Goal: Task Accomplishment & Management: Manage account settings

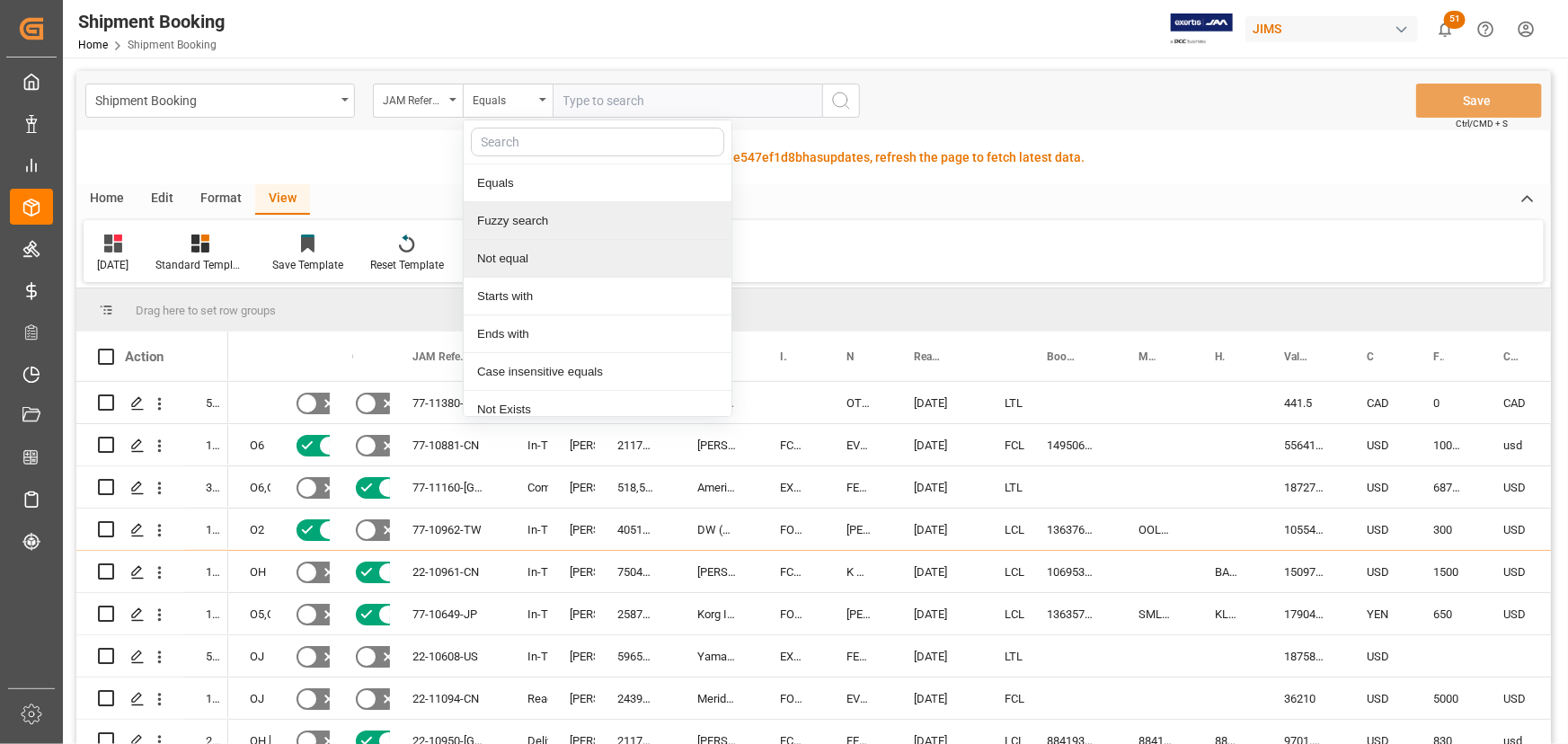
click at [490, 223] on div "Fuzzy search" at bounding box center [598, 221] width 268 height 38
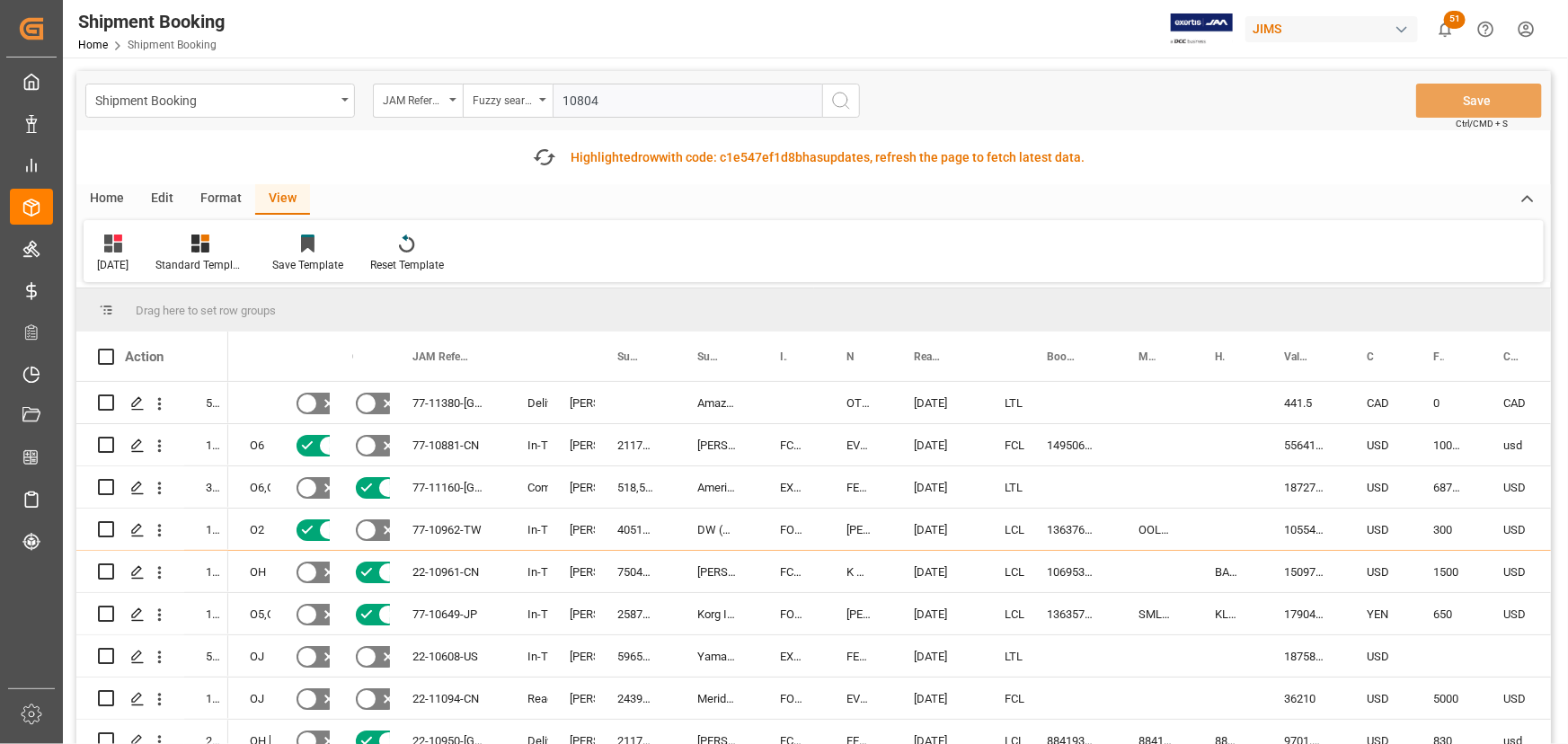
type input "10804"
click at [832, 96] on icon "search button" at bounding box center [841, 101] width 22 height 22
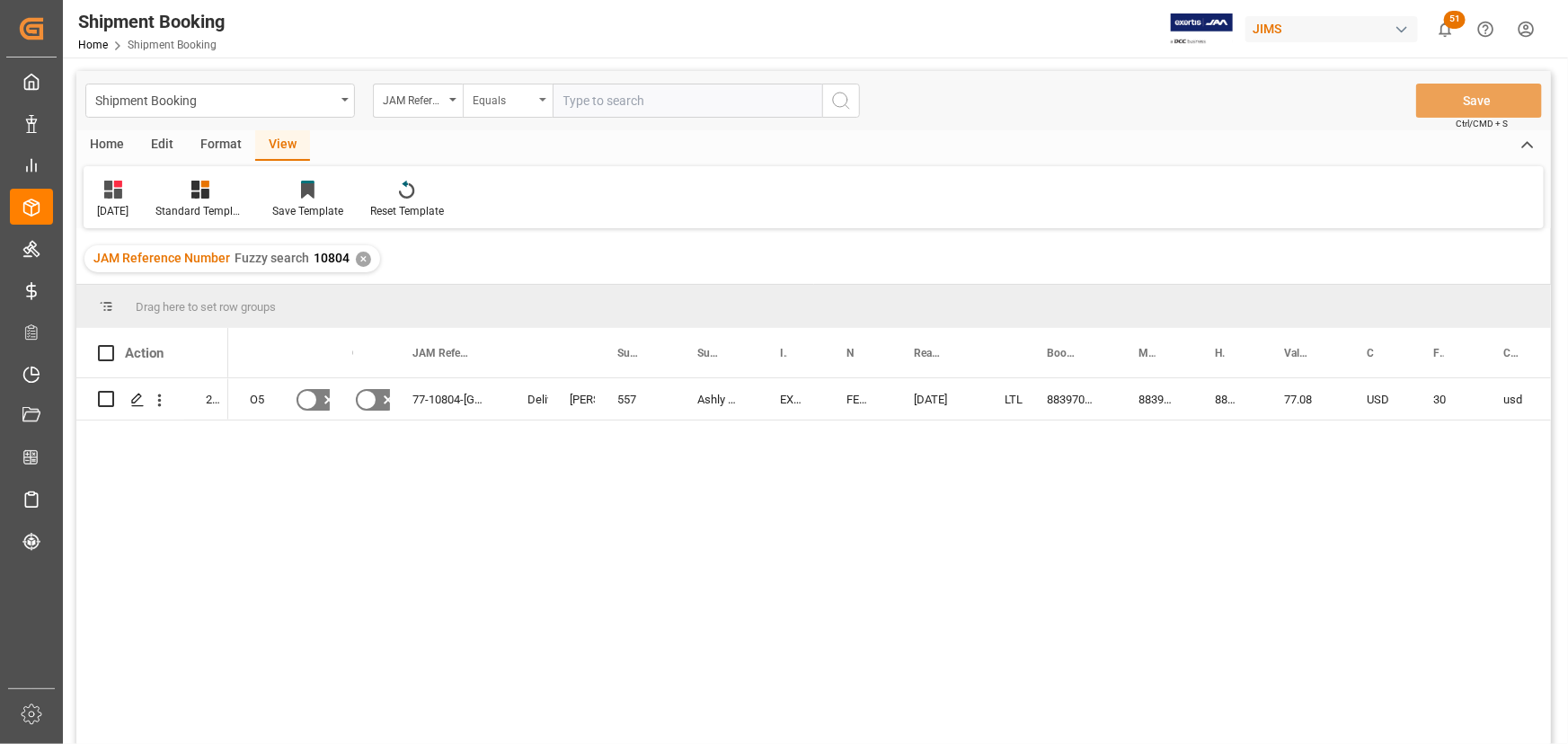
click at [539, 99] on icon "open menu" at bounding box center [543, 100] width 8 height 4
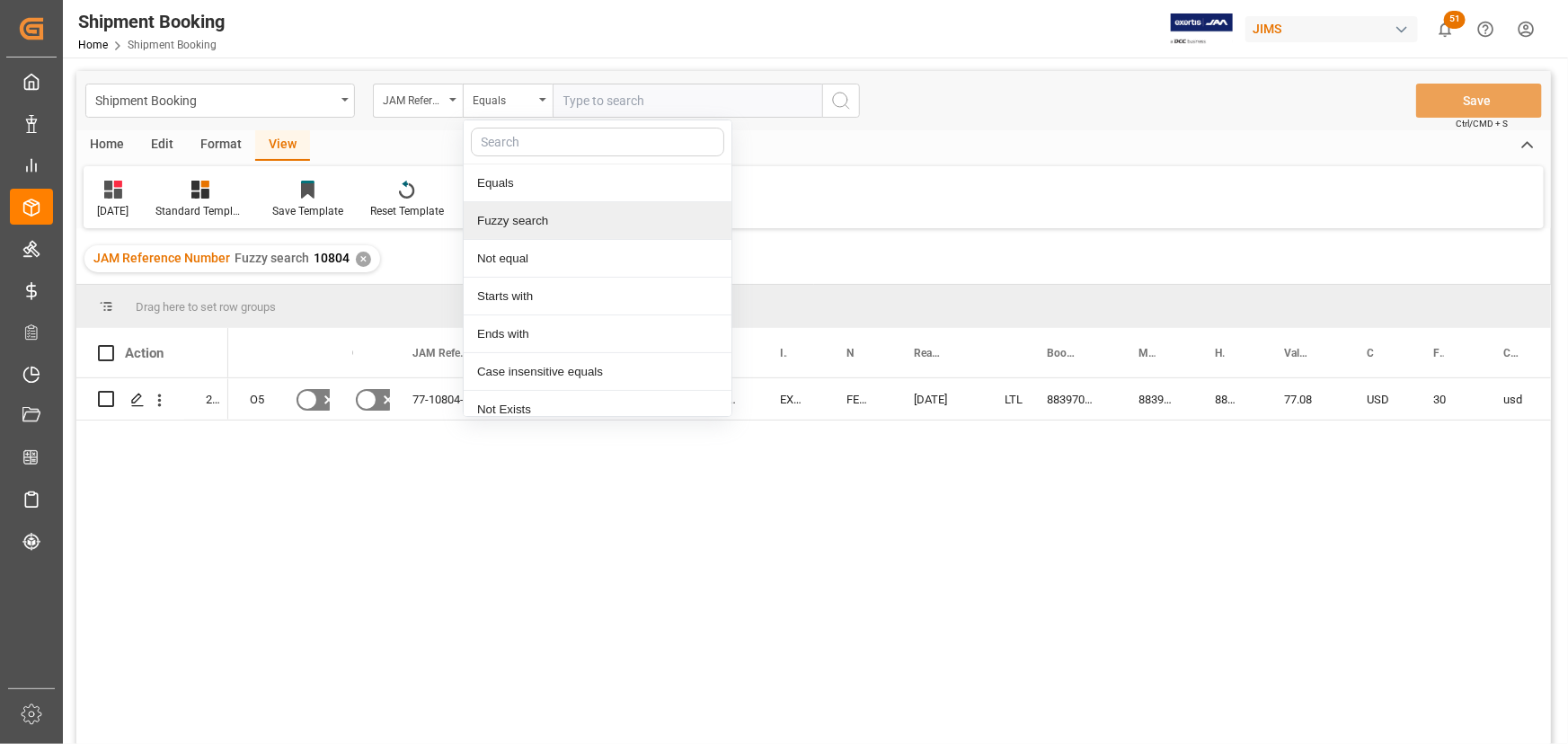
click at [507, 223] on div "Fuzzy search" at bounding box center [598, 221] width 268 height 38
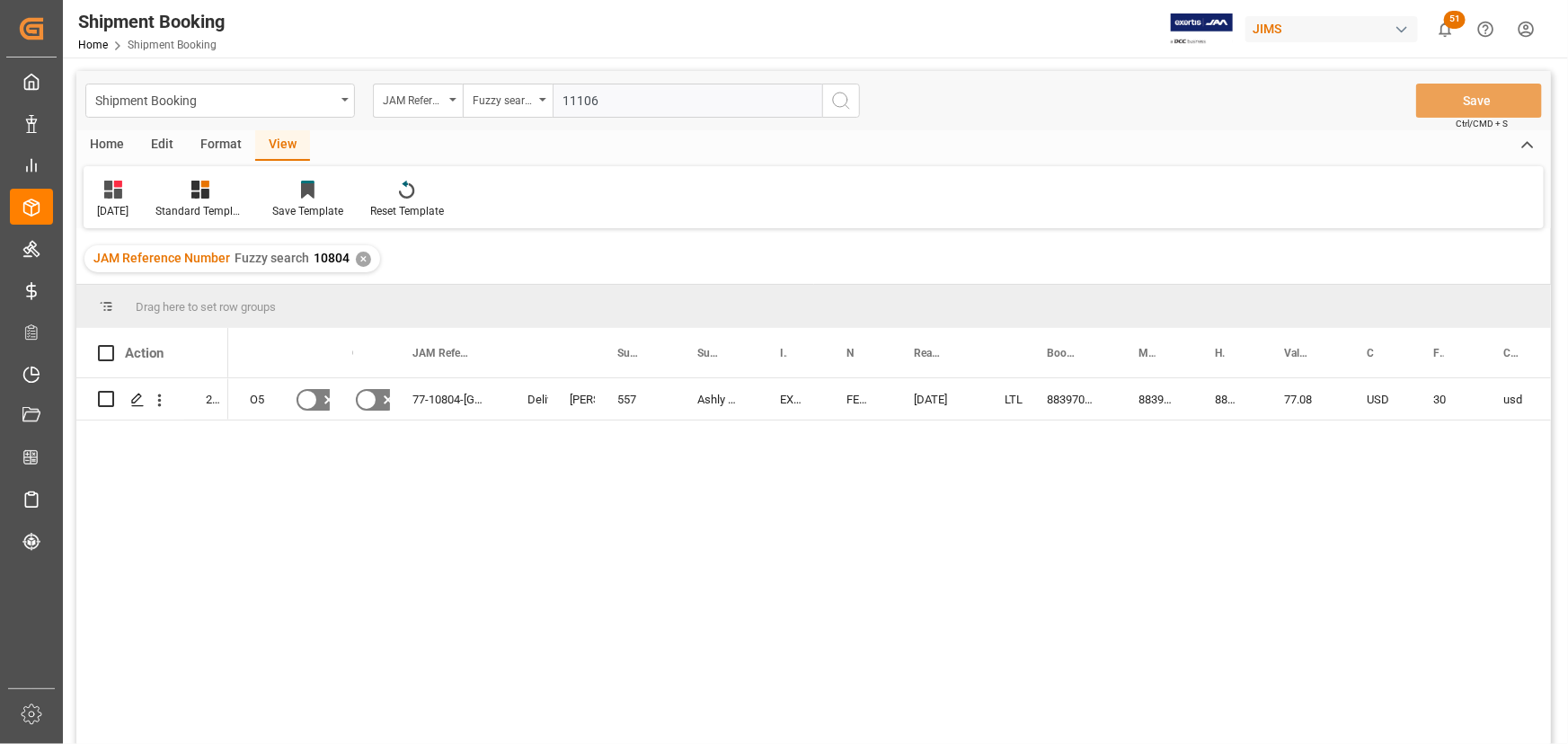
type input "11106"
click at [838, 100] on icon "search button" at bounding box center [841, 101] width 22 height 22
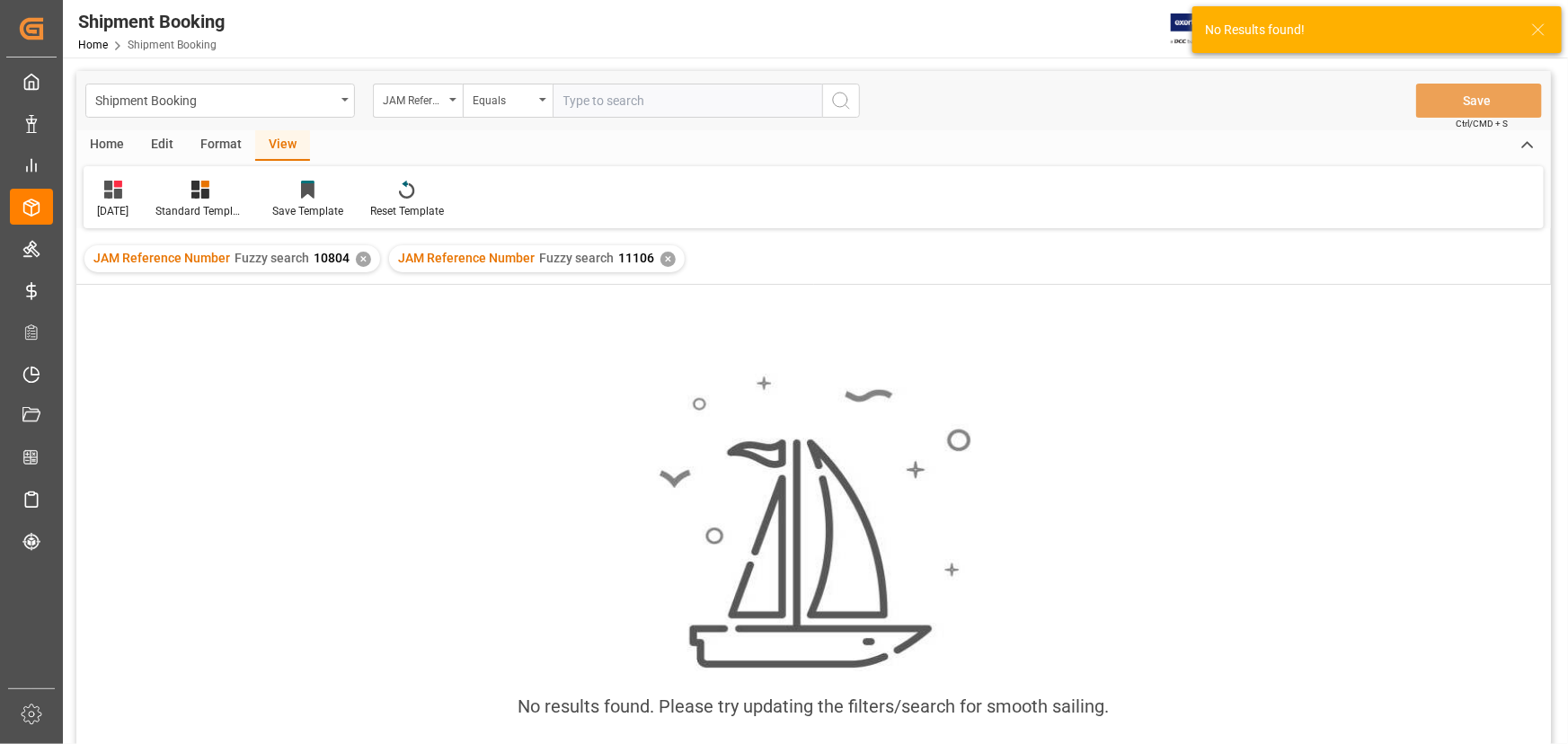
click at [355, 258] on div "✕" at bounding box center [363, 259] width 15 height 15
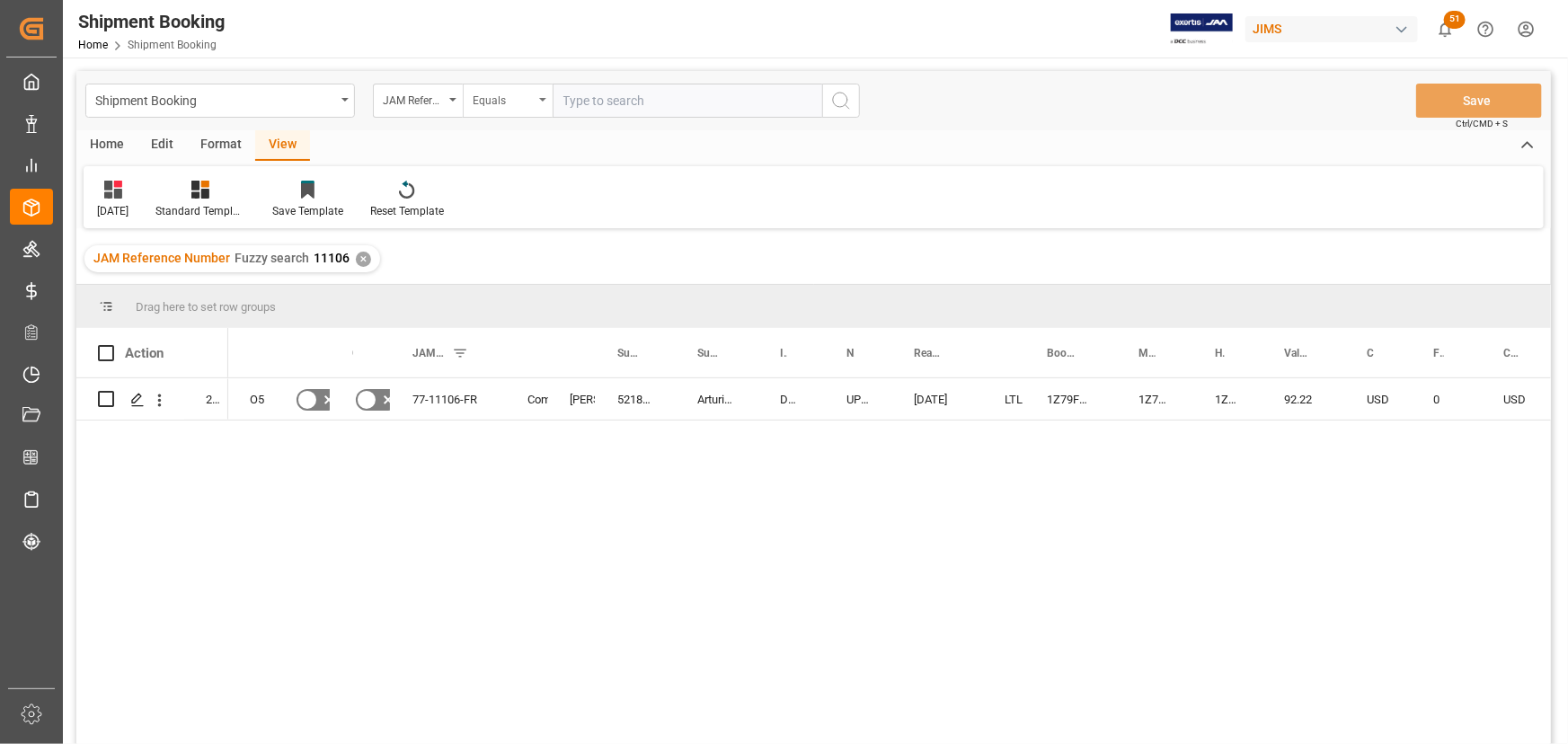
click at [552, 104] on div "Equals" at bounding box center [507, 101] width 90 height 34
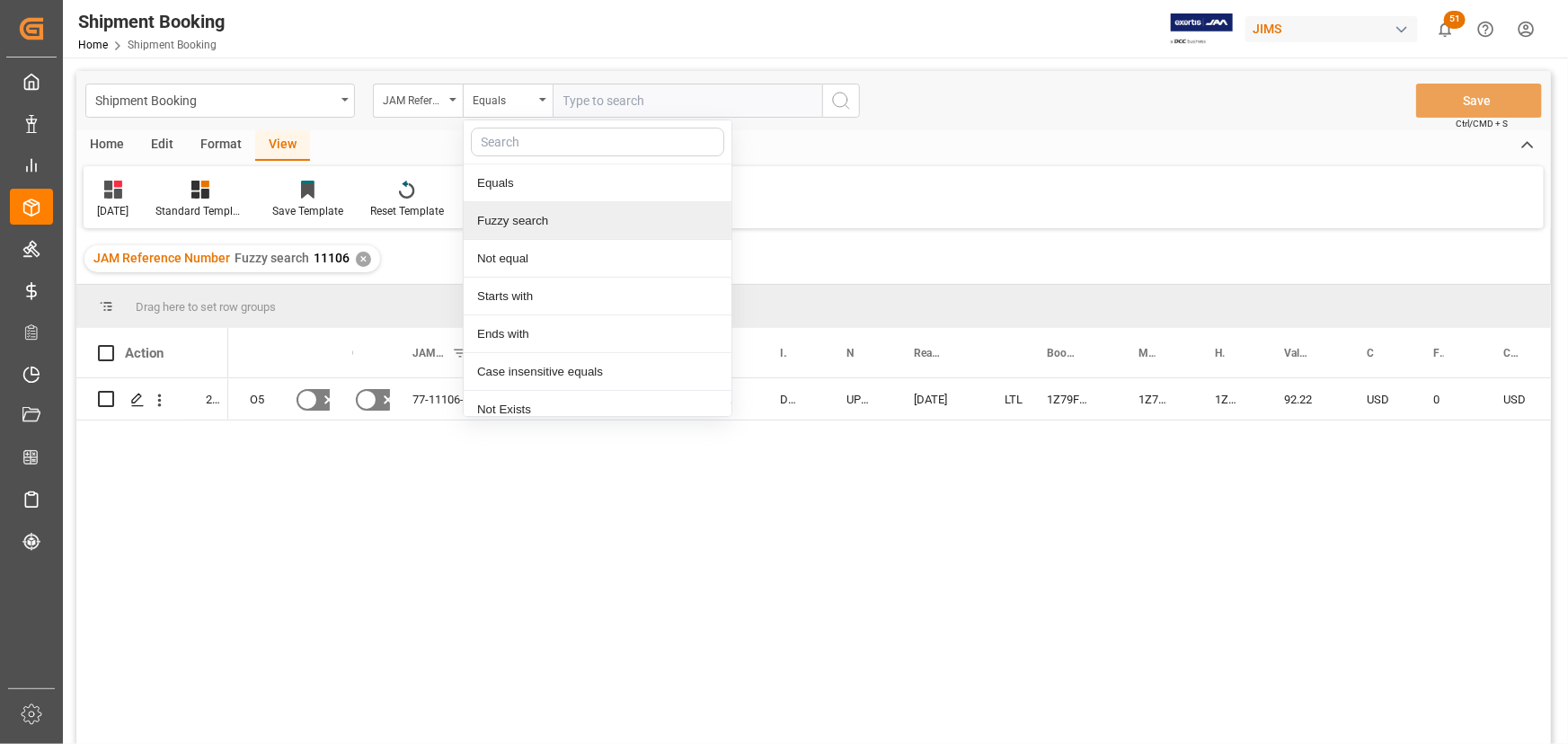
click at [527, 218] on div "Fuzzy search" at bounding box center [598, 221] width 268 height 38
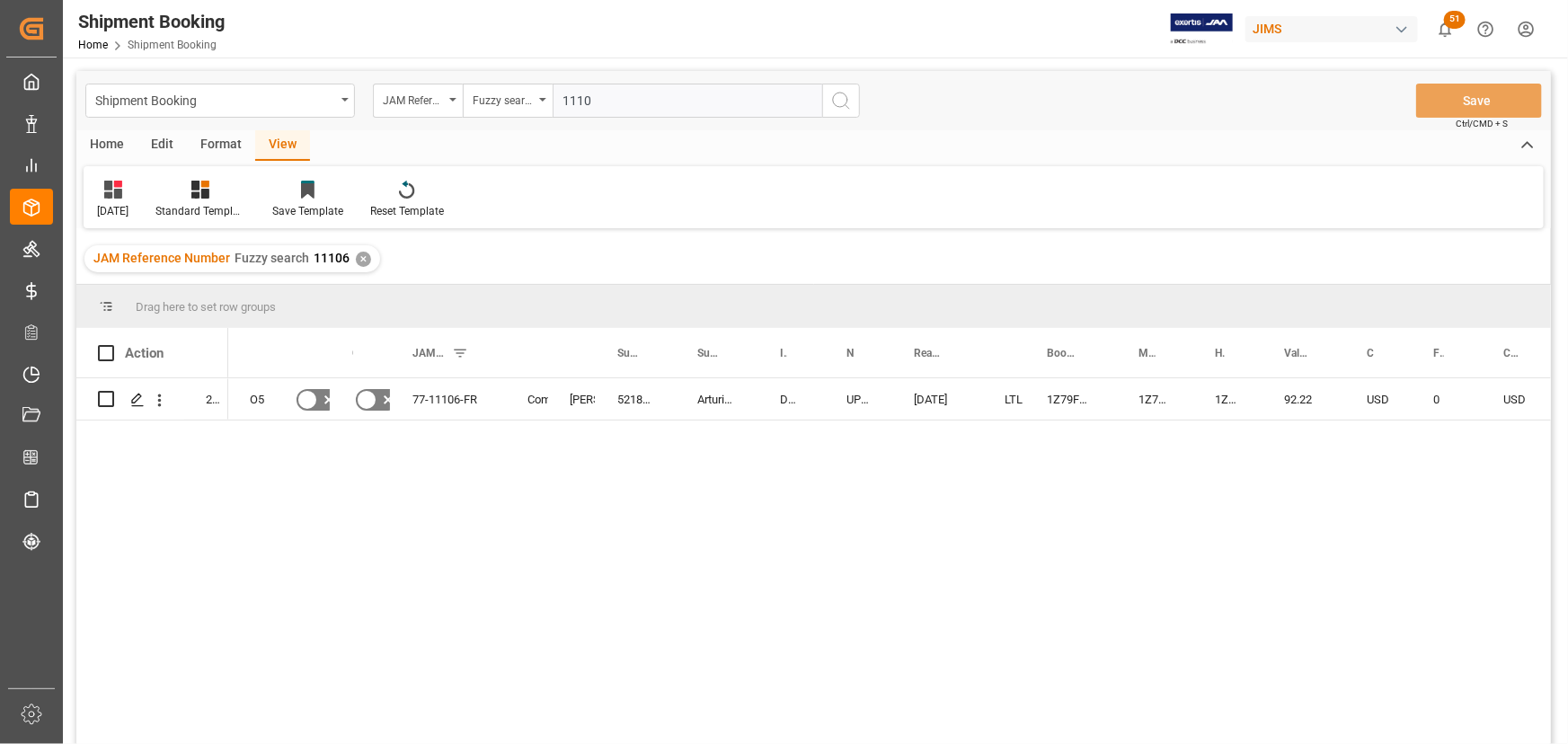
type input "11106"
click at [363, 259] on div "✕" at bounding box center [363, 259] width 15 height 15
click at [130, 406] on icon "Press SPACE to select this row." at bounding box center [137, 399] width 14 height 14
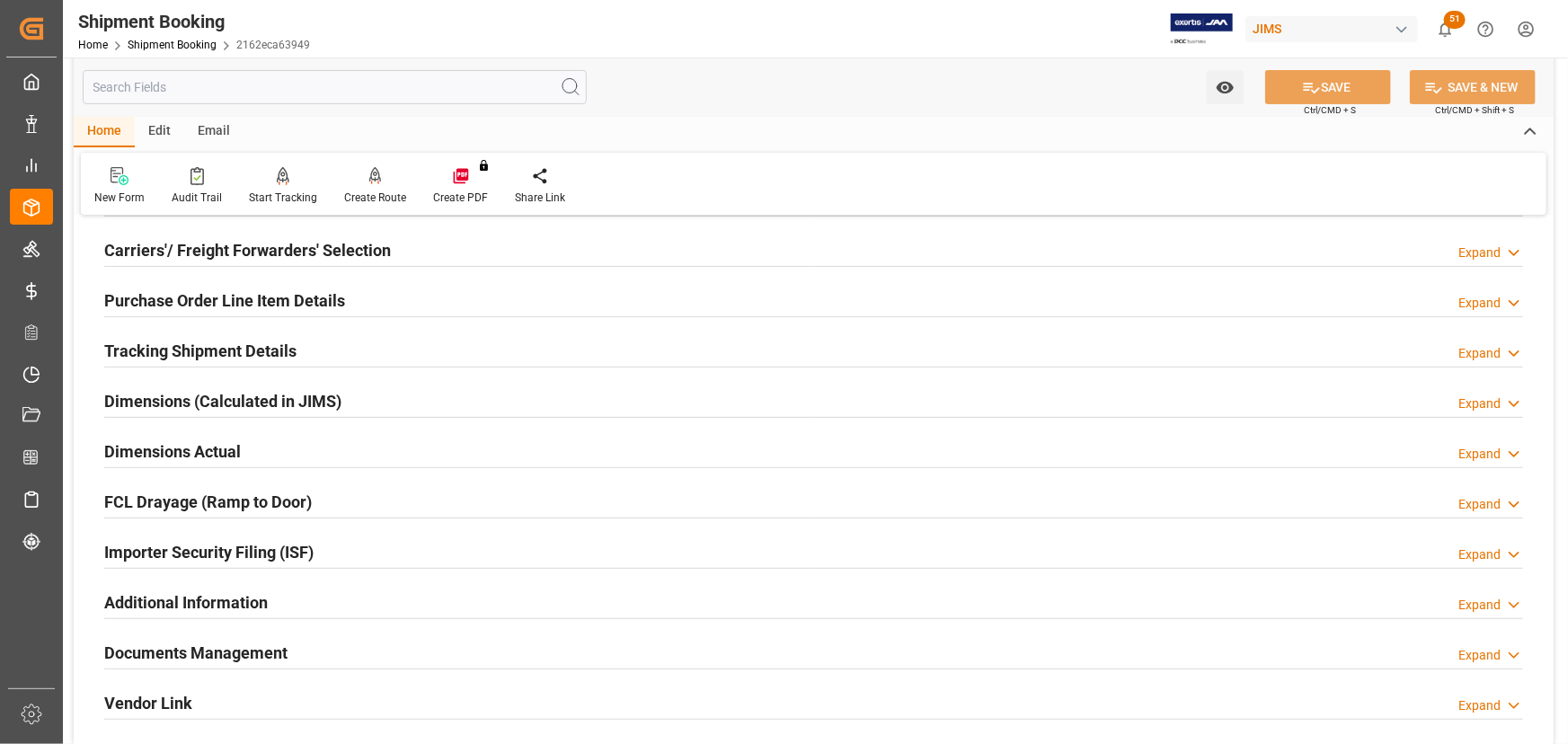
scroll to position [244, 0]
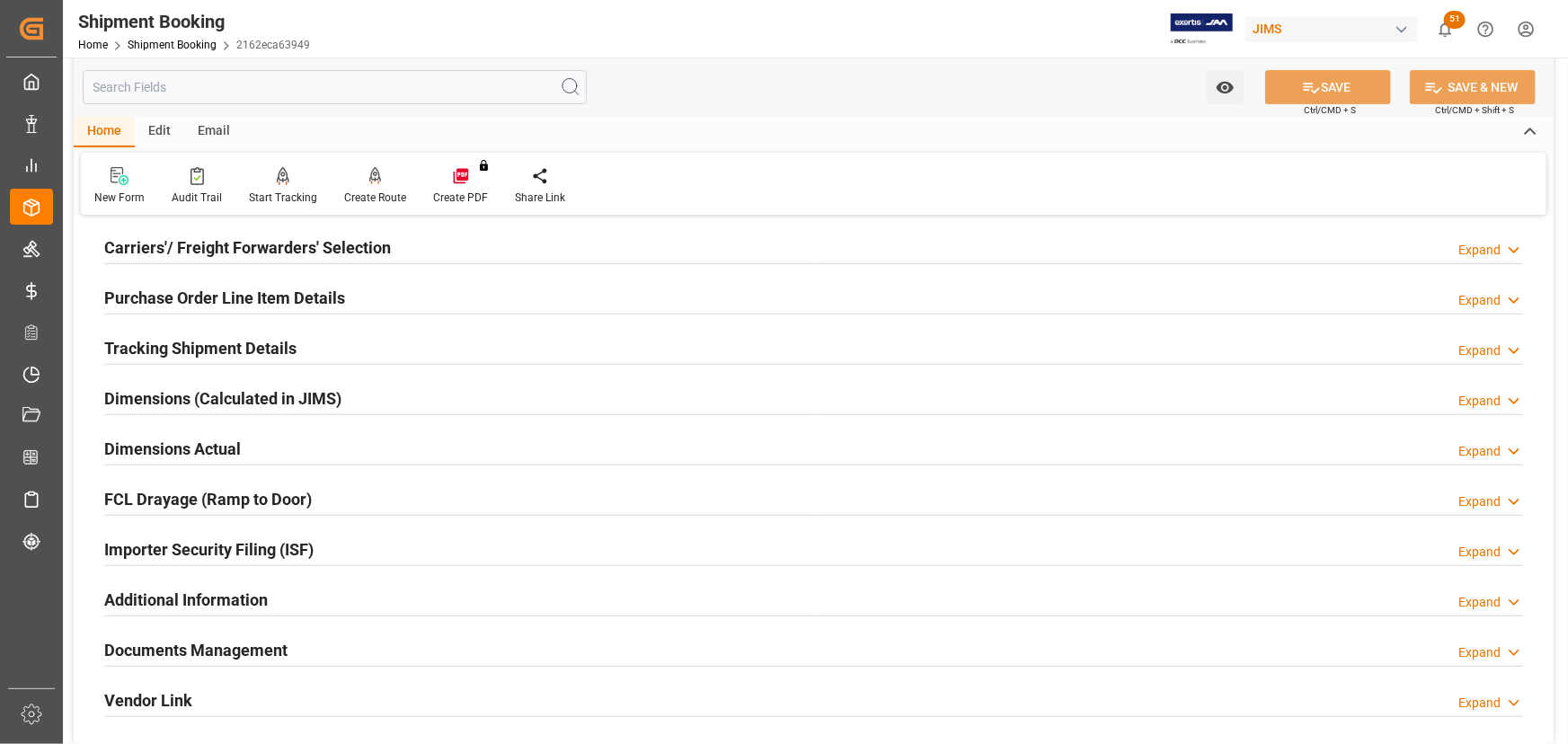
click at [223, 650] on h2 "Documents Management" at bounding box center [196, 650] width 183 height 25
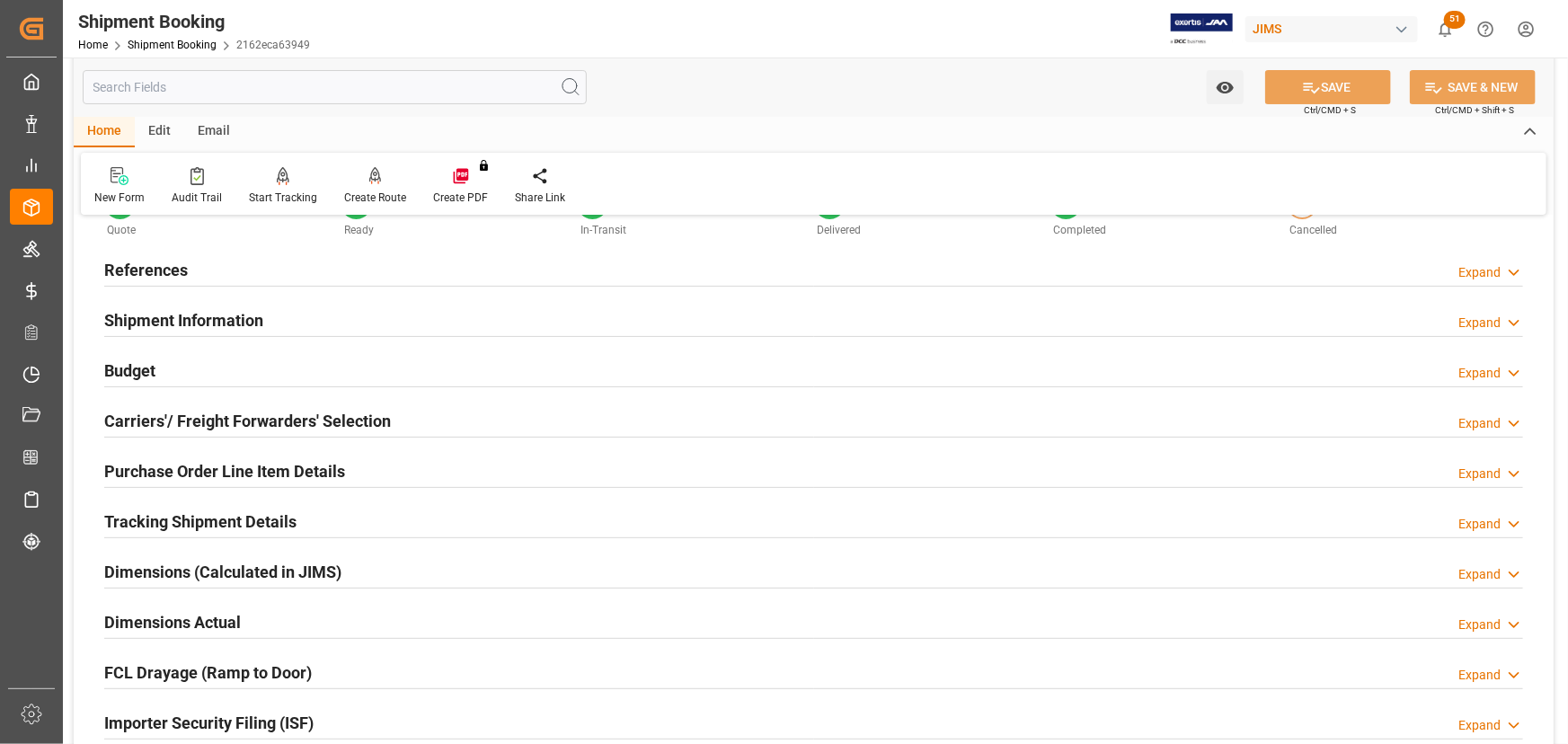
scroll to position [0, 0]
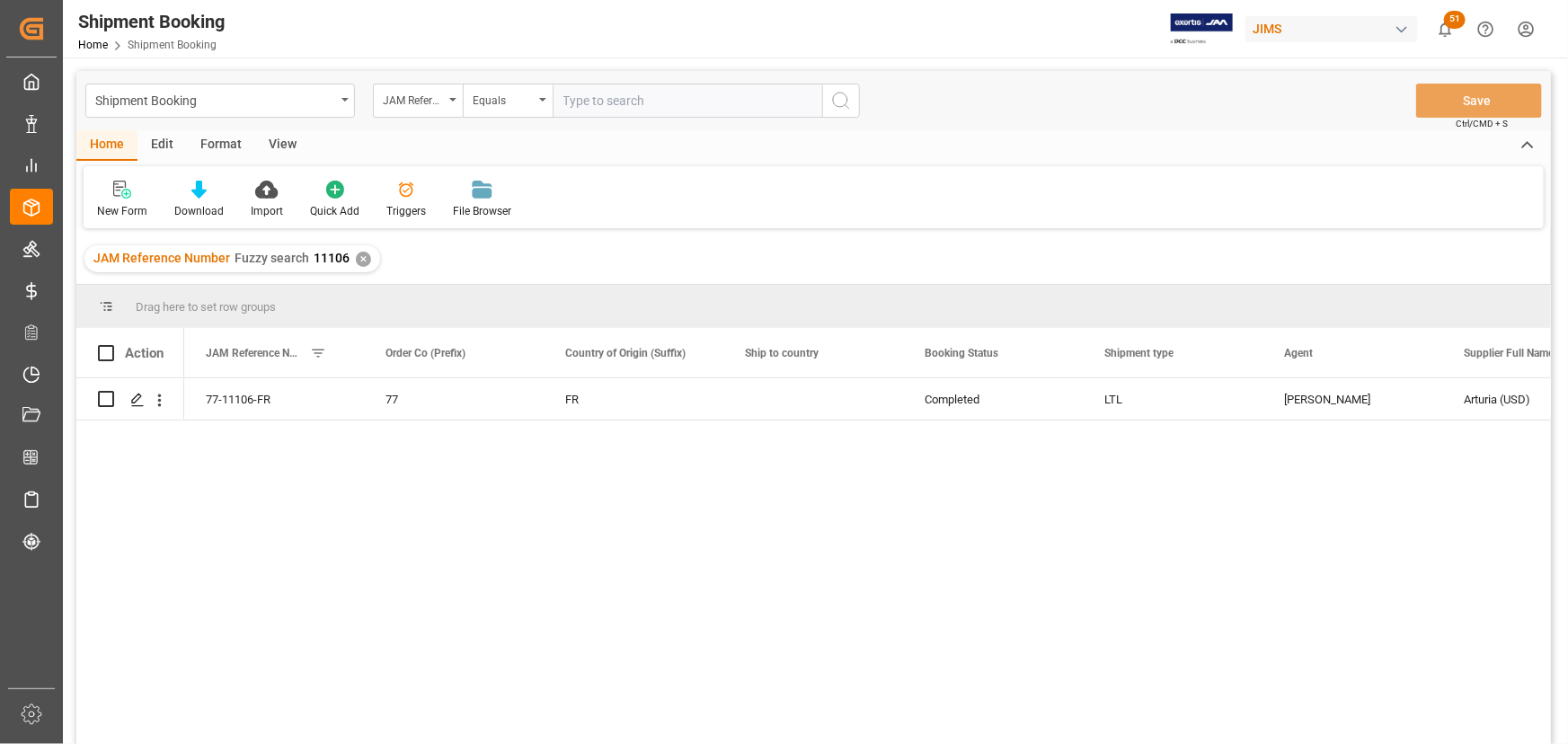
click at [277, 141] on div "View" at bounding box center [283, 145] width 55 height 30
click at [108, 206] on div "Default" at bounding box center [114, 211] width 35 height 16
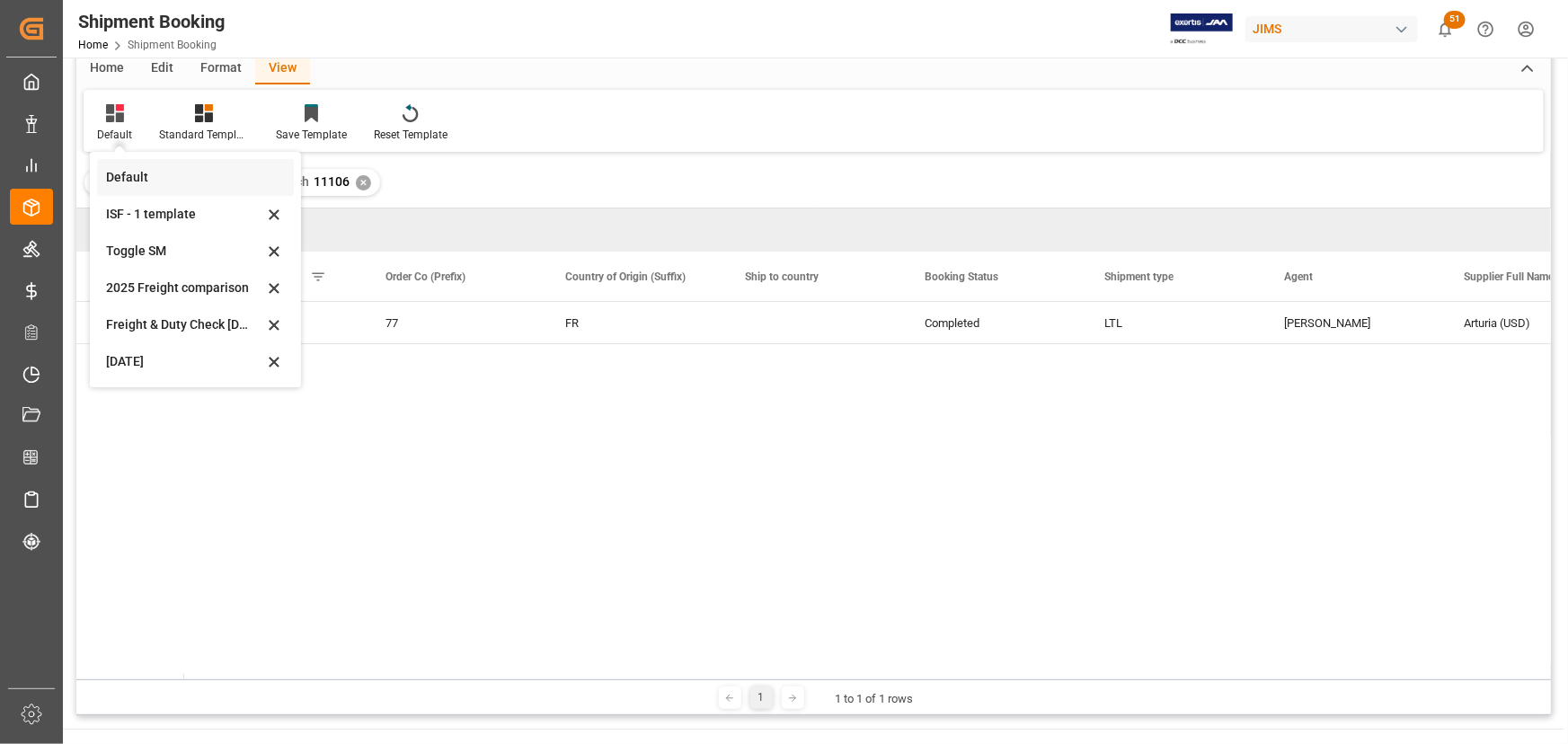
scroll to position [162, 0]
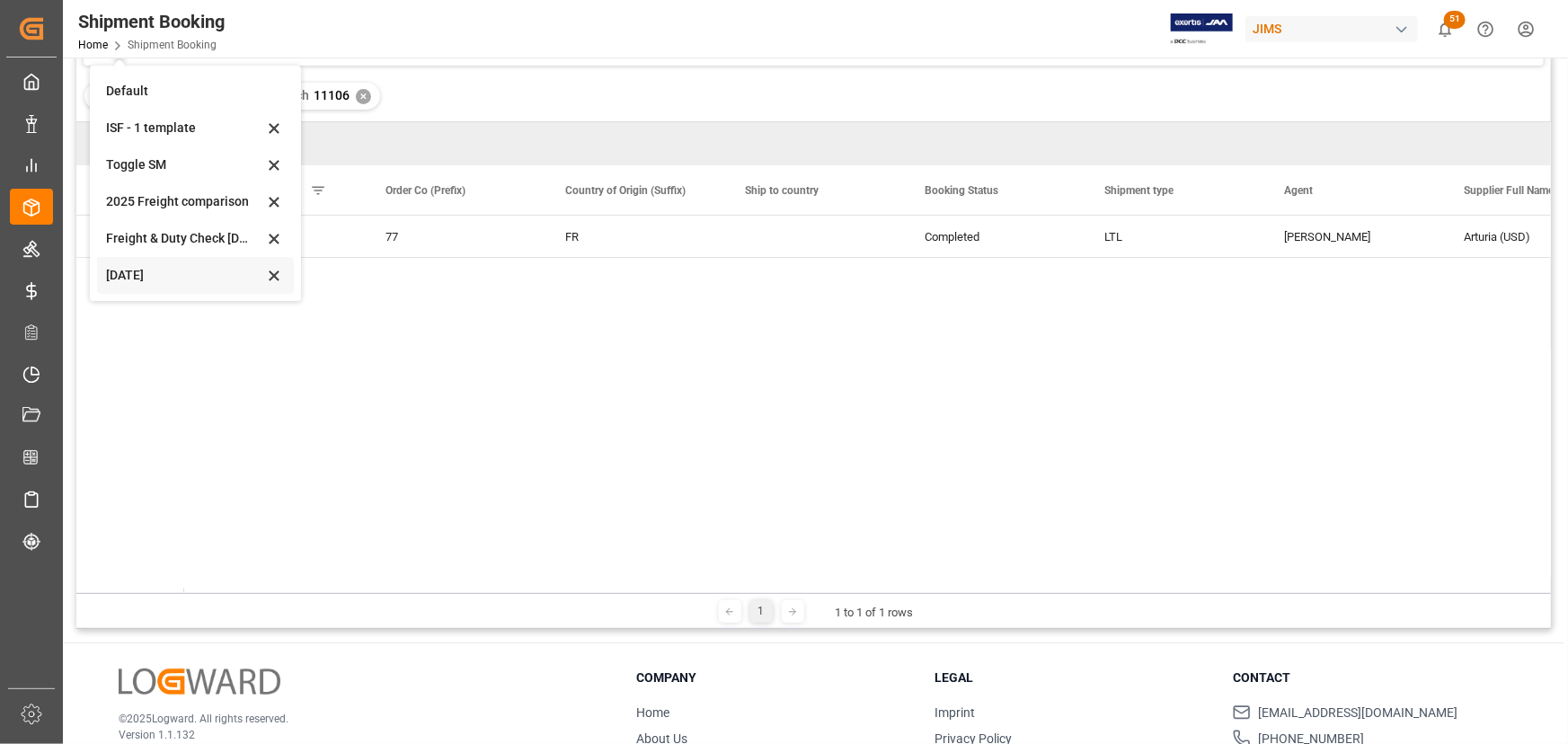
click at [149, 273] on div "[DATE]" at bounding box center [184, 276] width 157 height 19
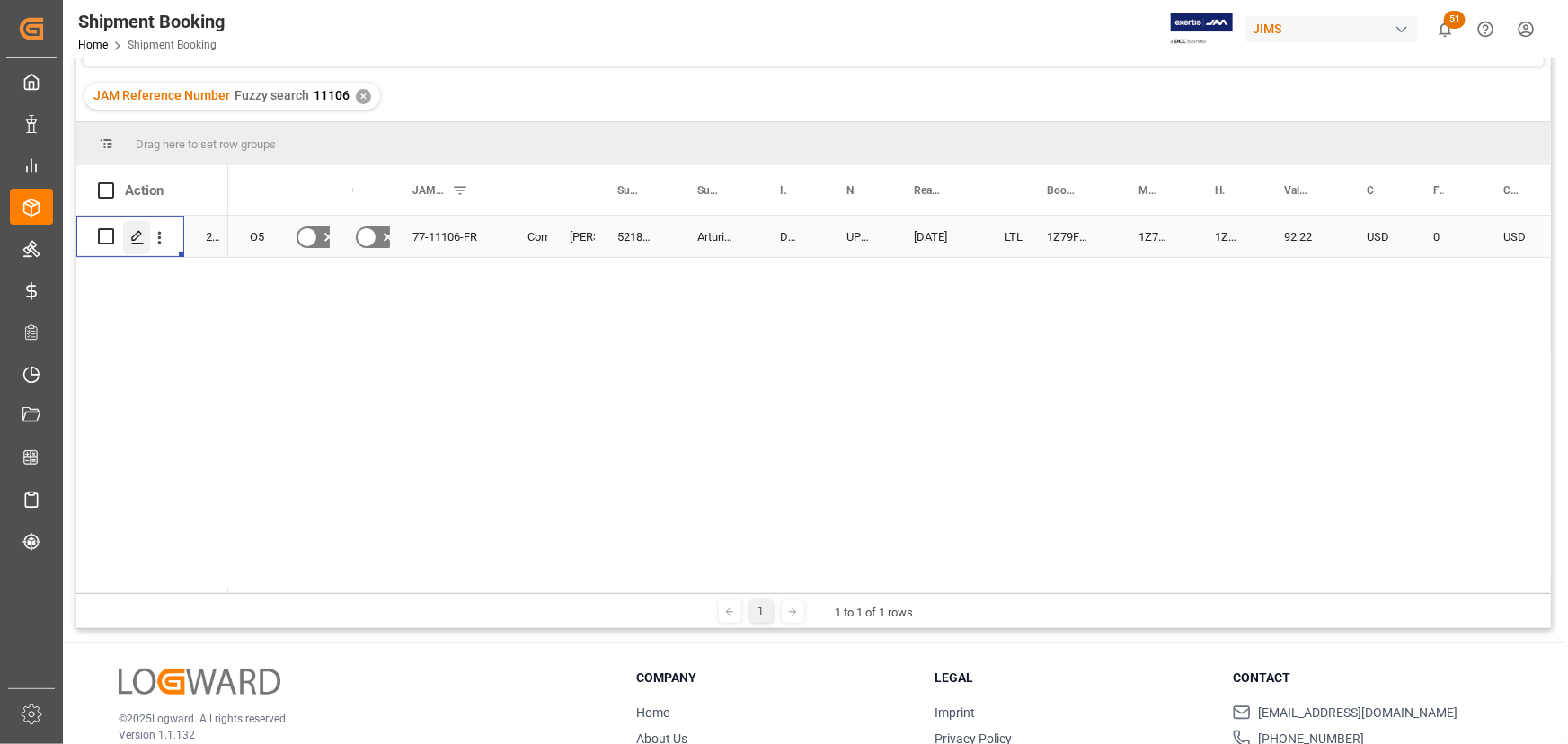
click at [126, 233] on div "Press SPACE to select this row." at bounding box center [137, 238] width 27 height 33
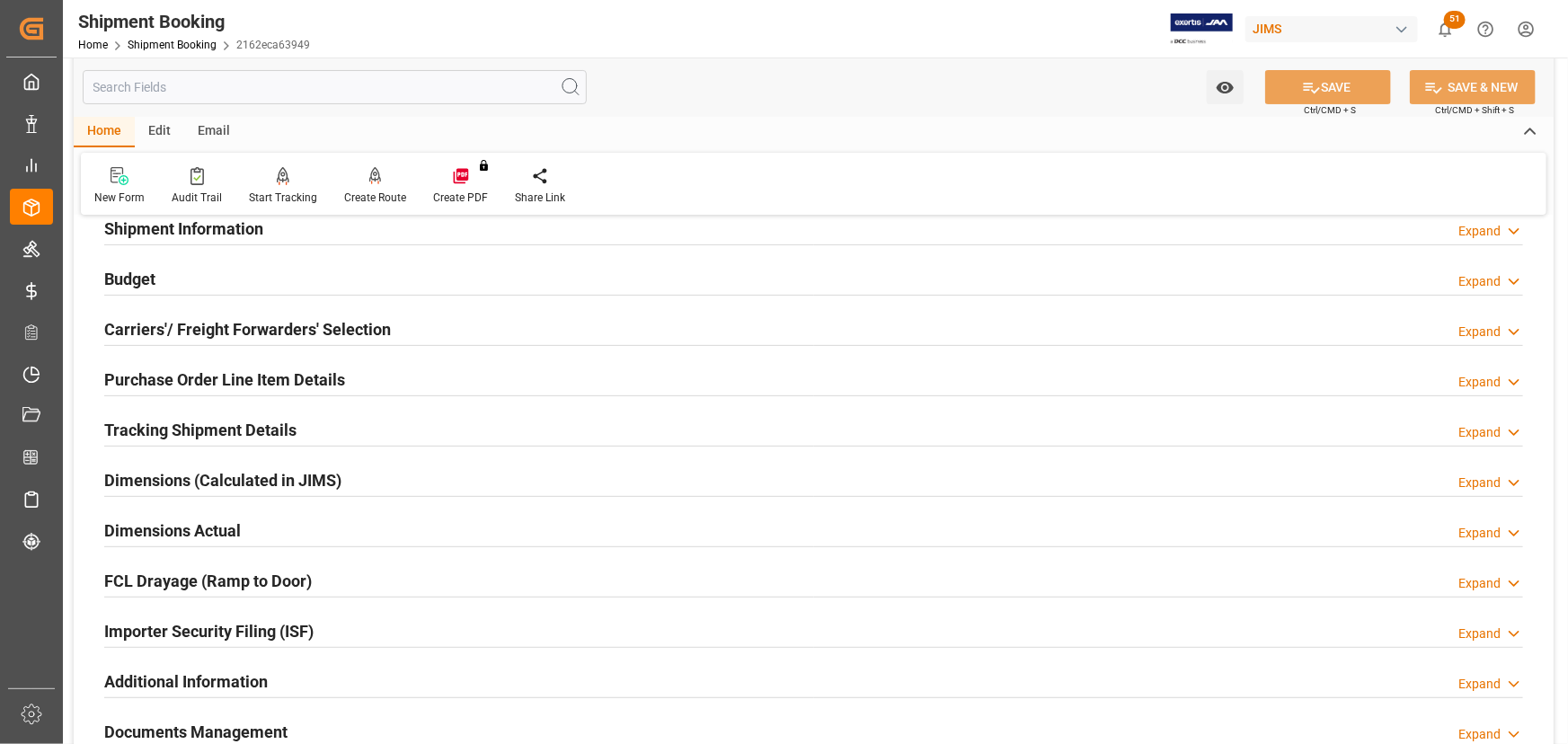
scroll to position [408, 0]
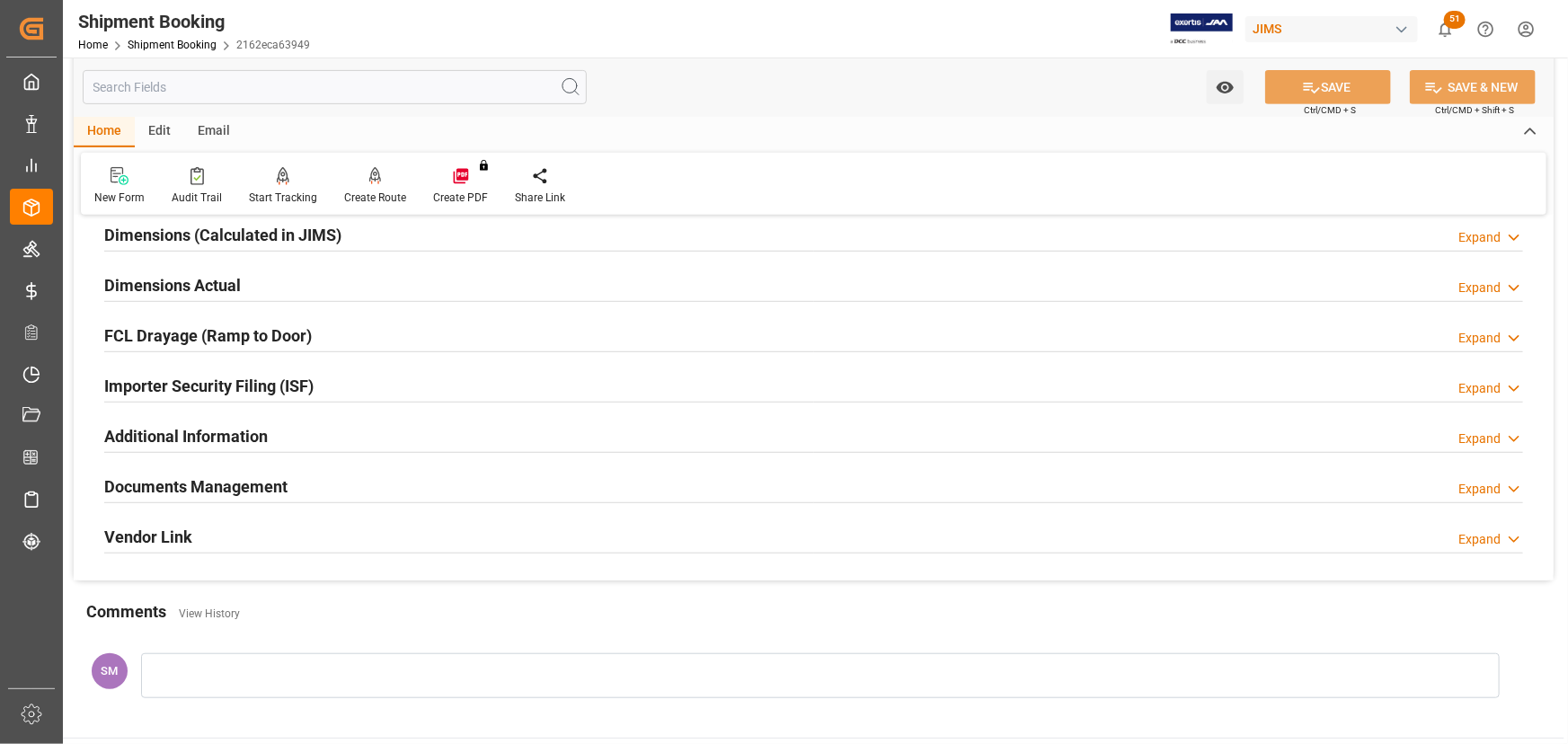
click at [252, 483] on h2 "Documents Management" at bounding box center [196, 486] width 183 height 25
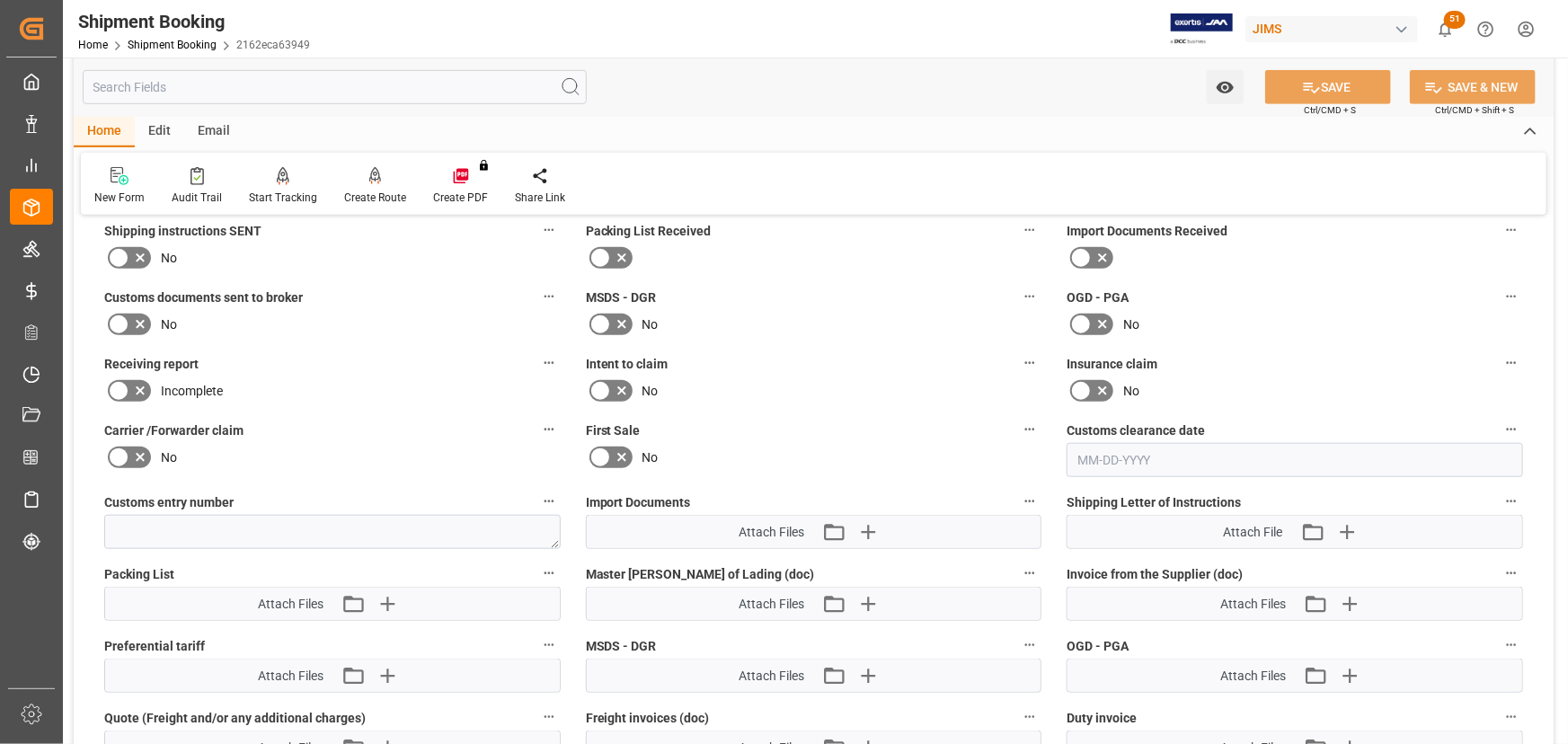
scroll to position [735, 0]
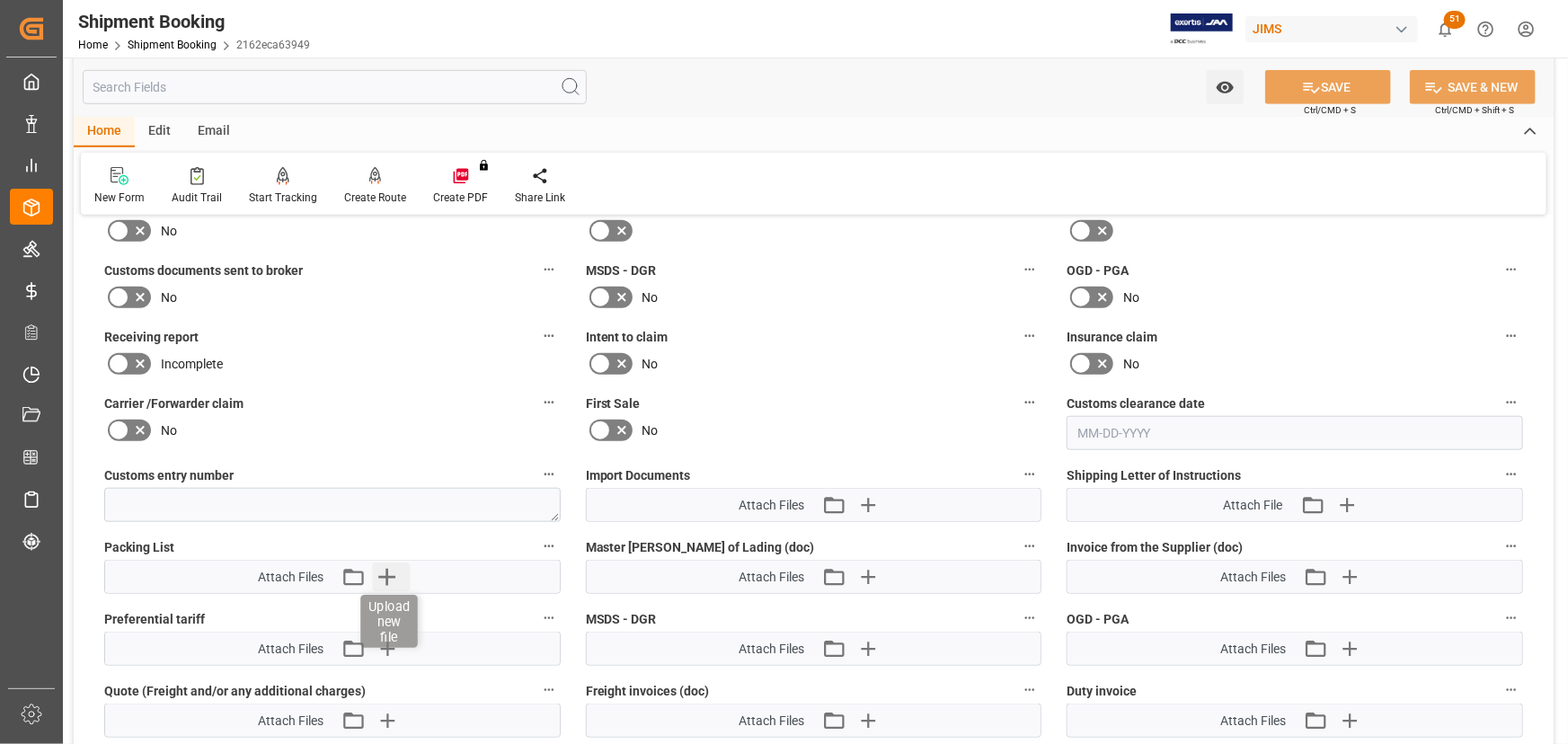
click at [384, 577] on icon "button" at bounding box center [387, 577] width 29 height 29
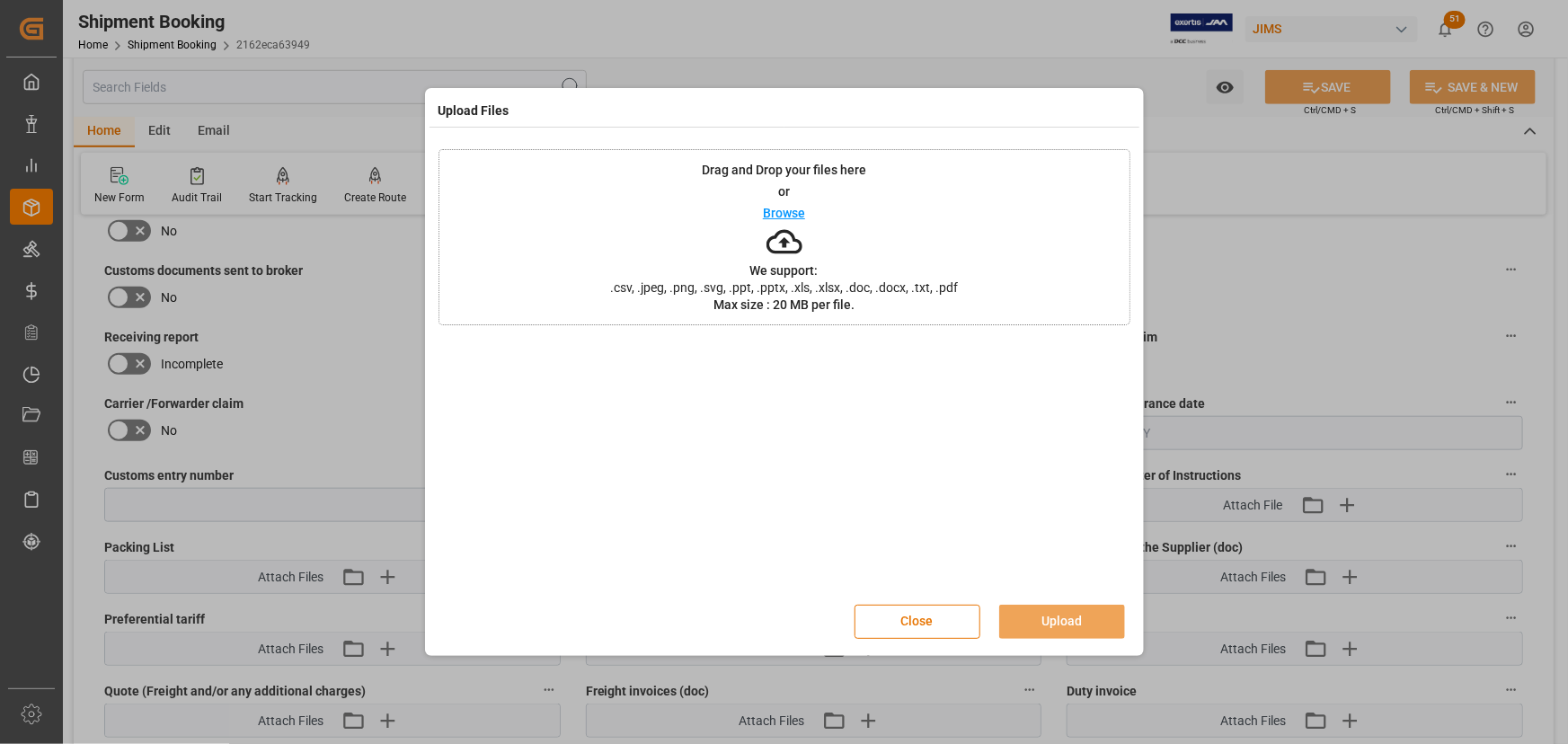
click at [775, 215] on p "Browse" at bounding box center [784, 213] width 42 height 12
click at [1042, 617] on button "Upload" at bounding box center [1062, 621] width 125 height 34
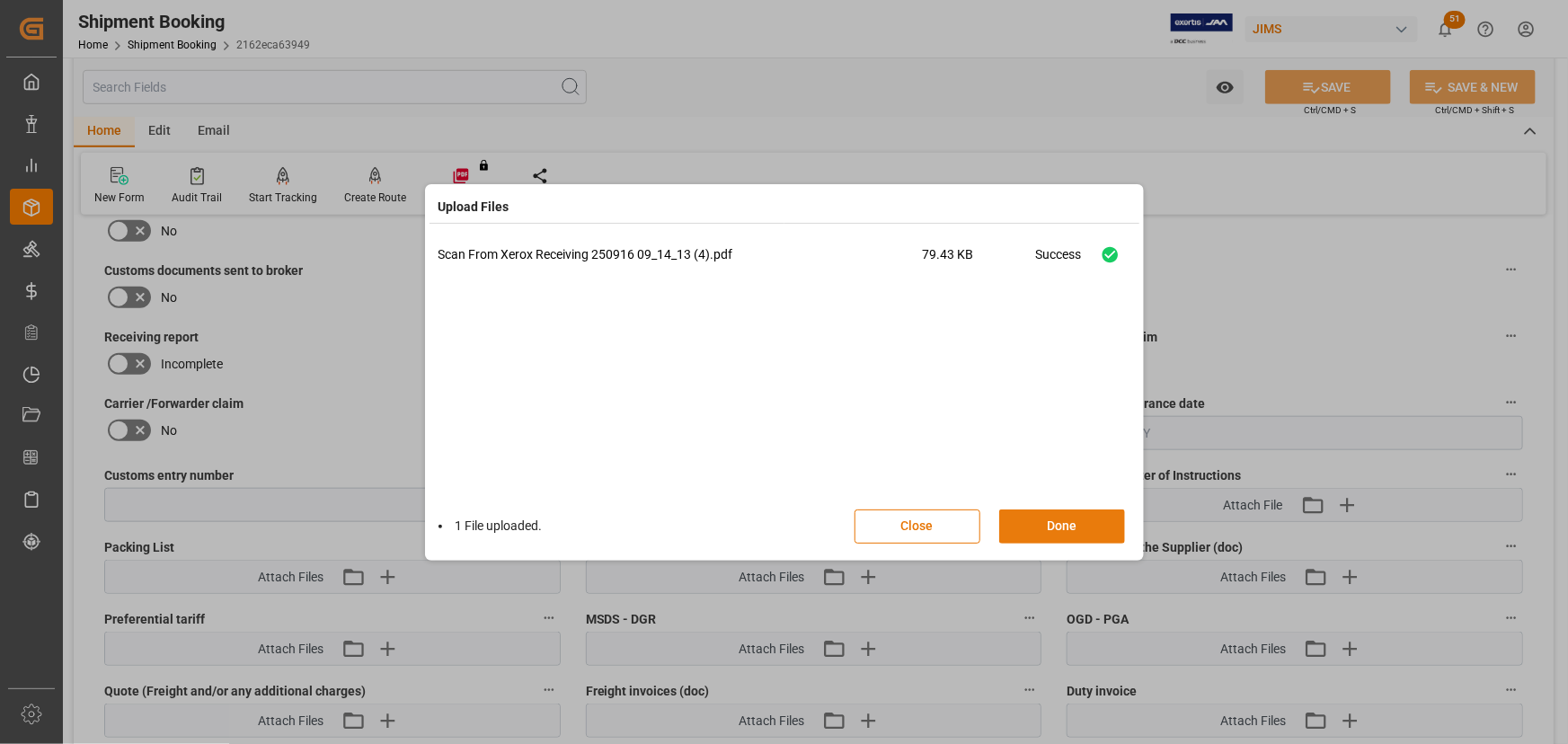
click at [1049, 530] on button "Done" at bounding box center [1062, 526] width 125 height 34
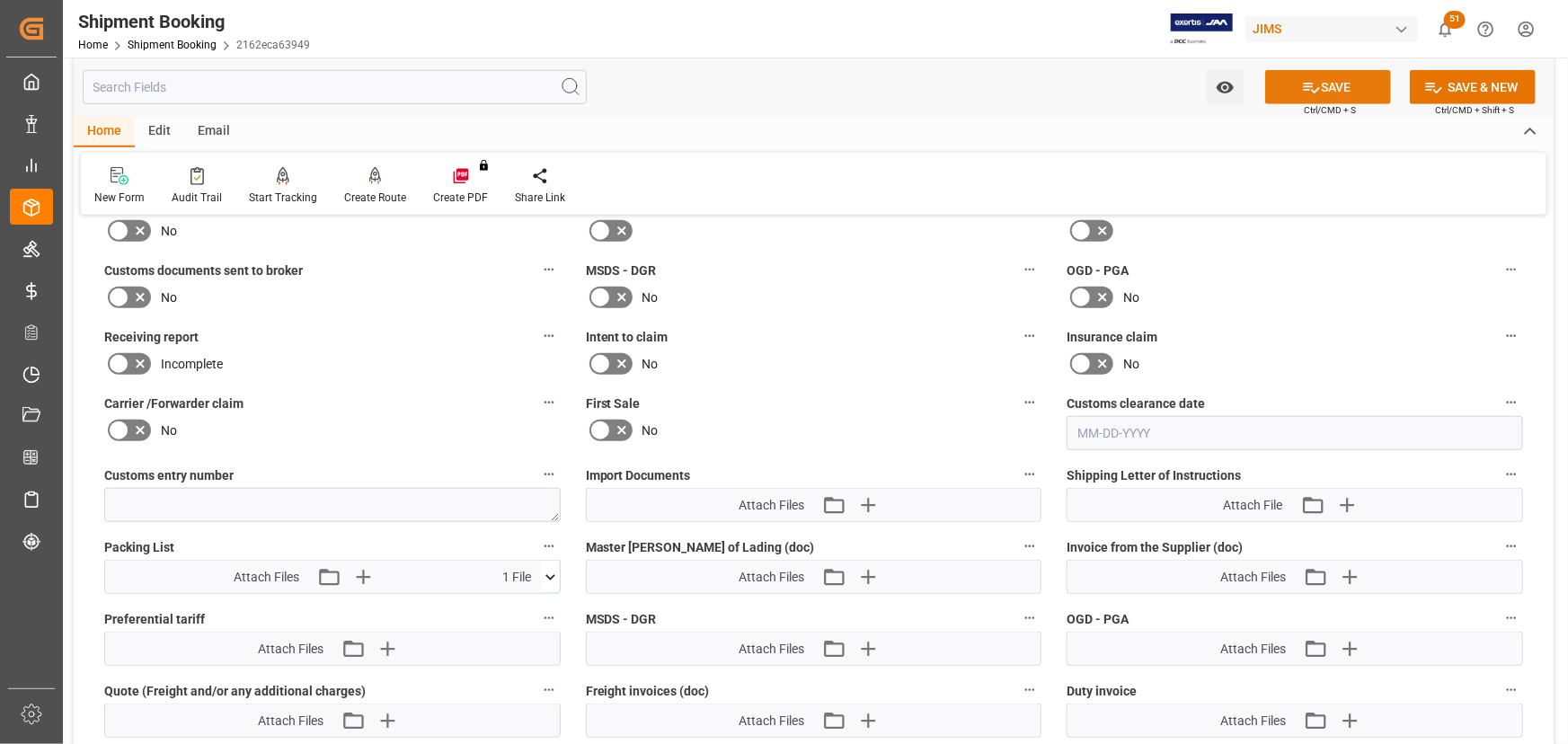
click at [1323, 84] on button "SAVE" at bounding box center [1329, 87] width 125 height 34
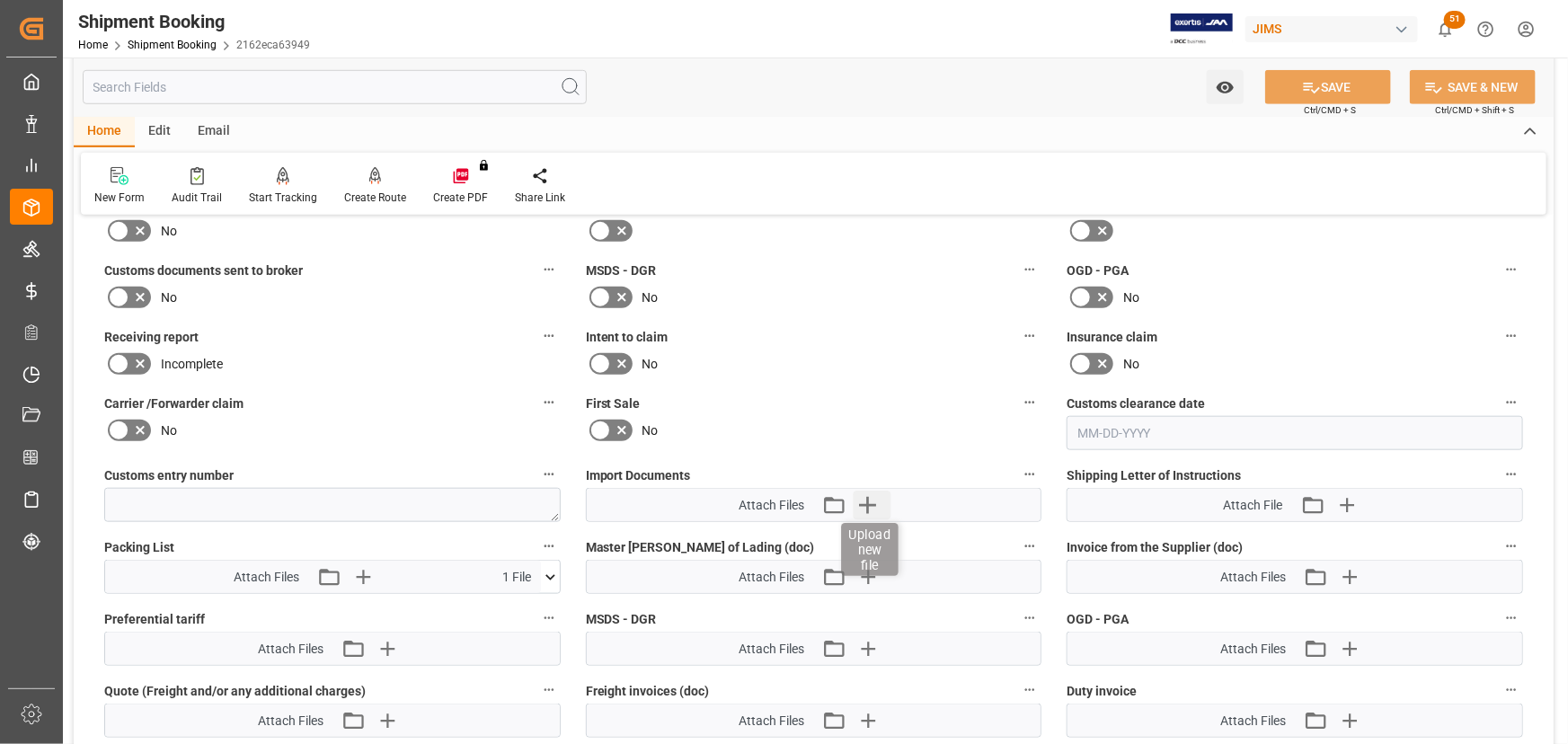
click at [872, 500] on icon "button" at bounding box center [868, 505] width 29 height 29
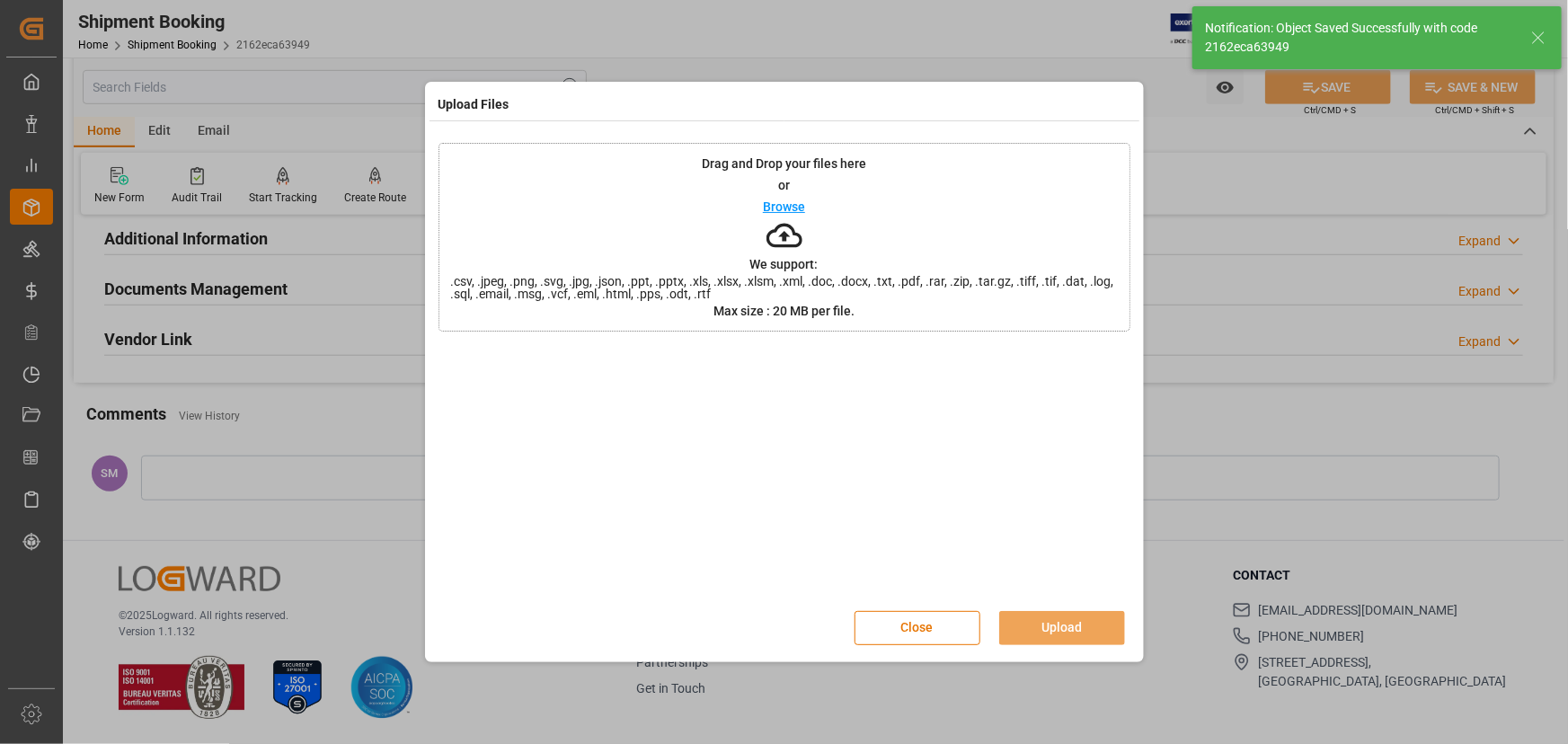
scroll to position [603, 0]
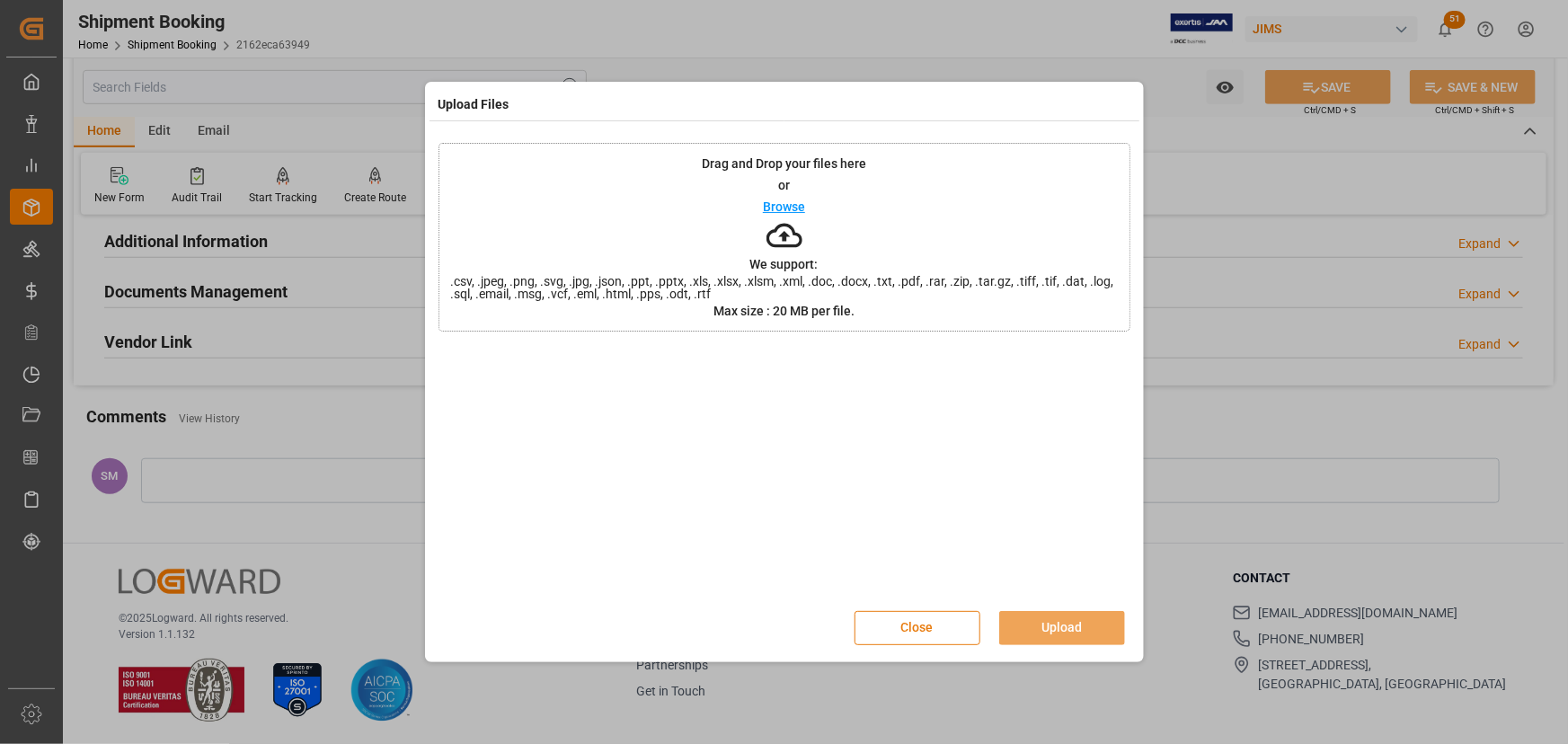
click at [949, 632] on button "Close" at bounding box center [917, 628] width 125 height 34
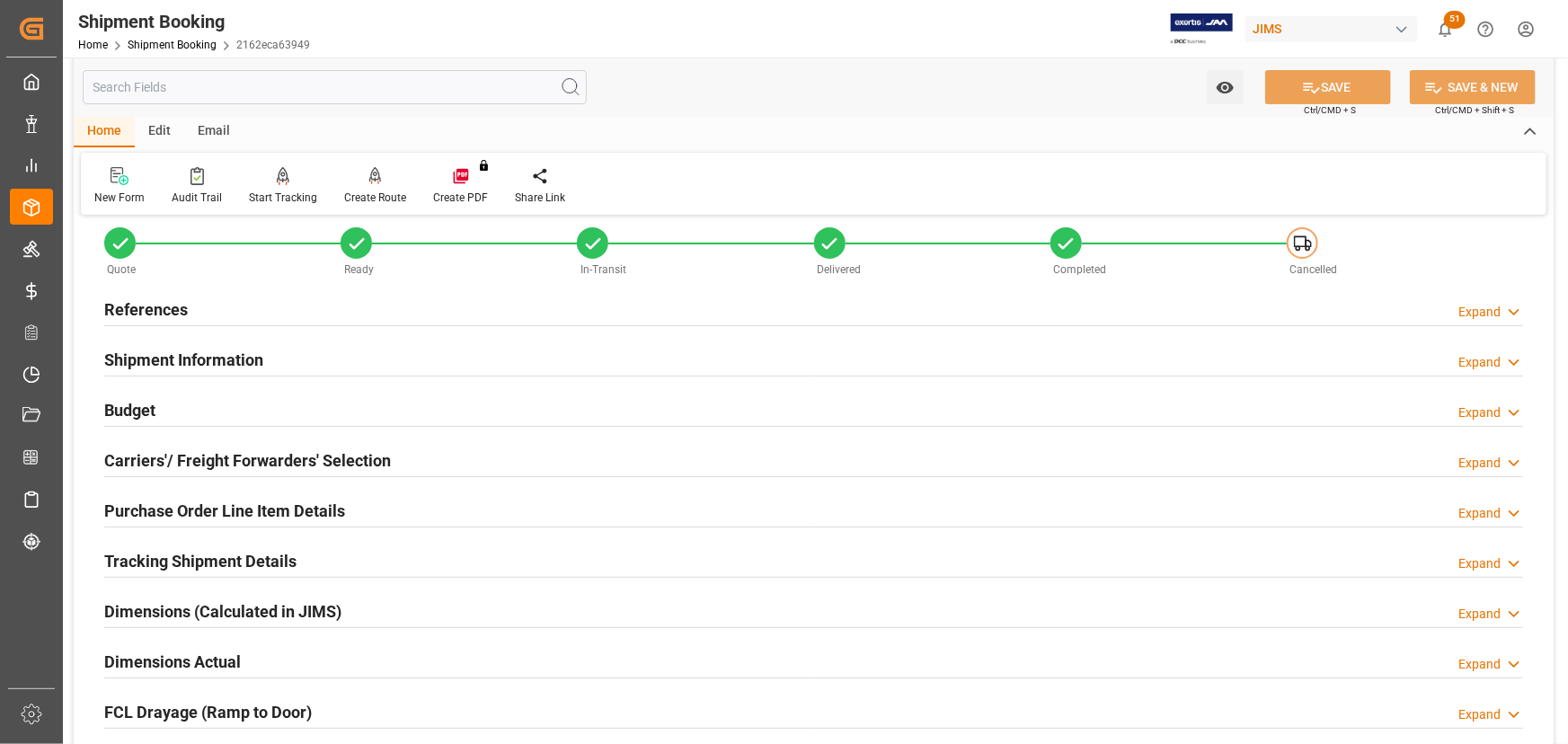
scroll to position [0, 0]
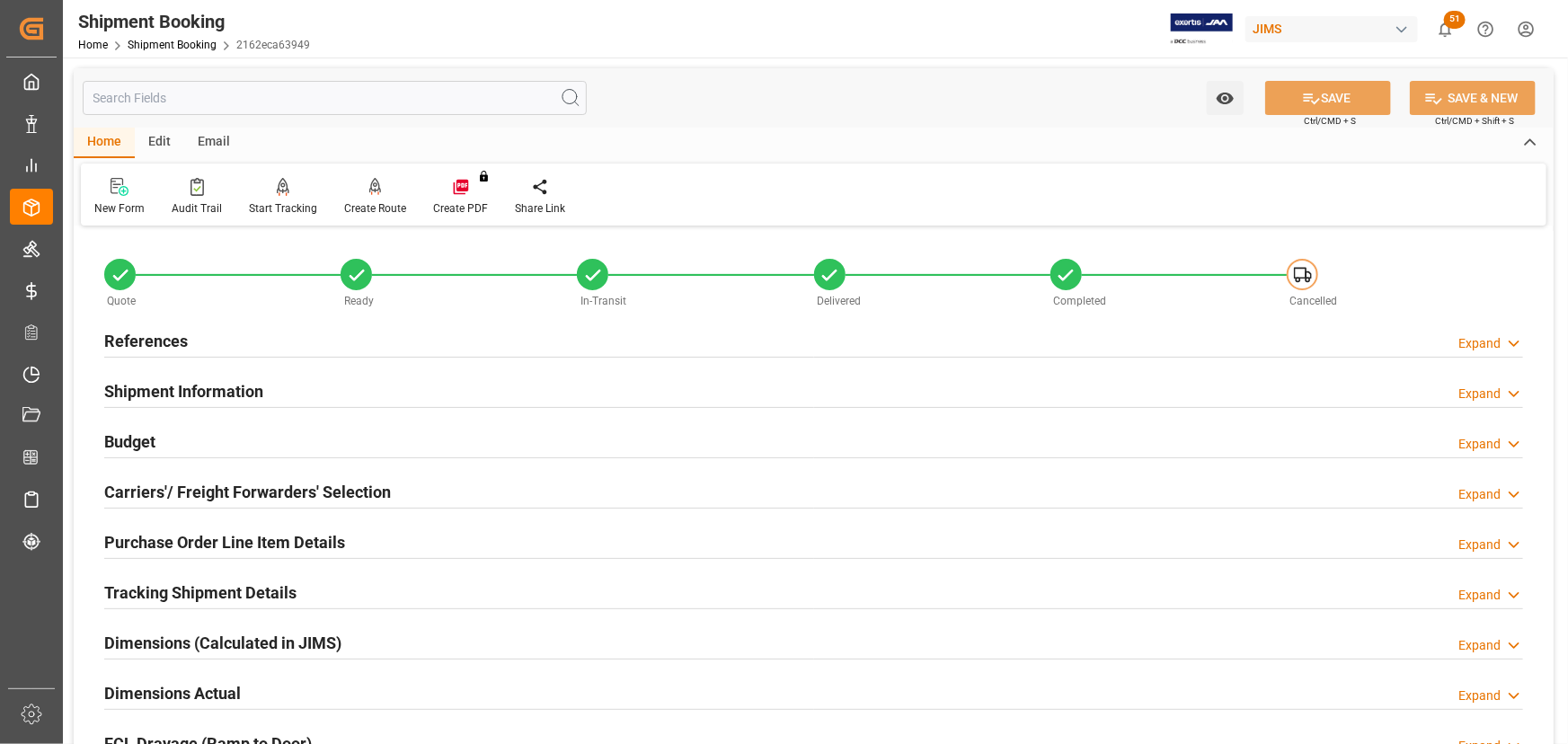
click at [154, 341] on h2 "References" at bounding box center [146, 341] width 84 height 25
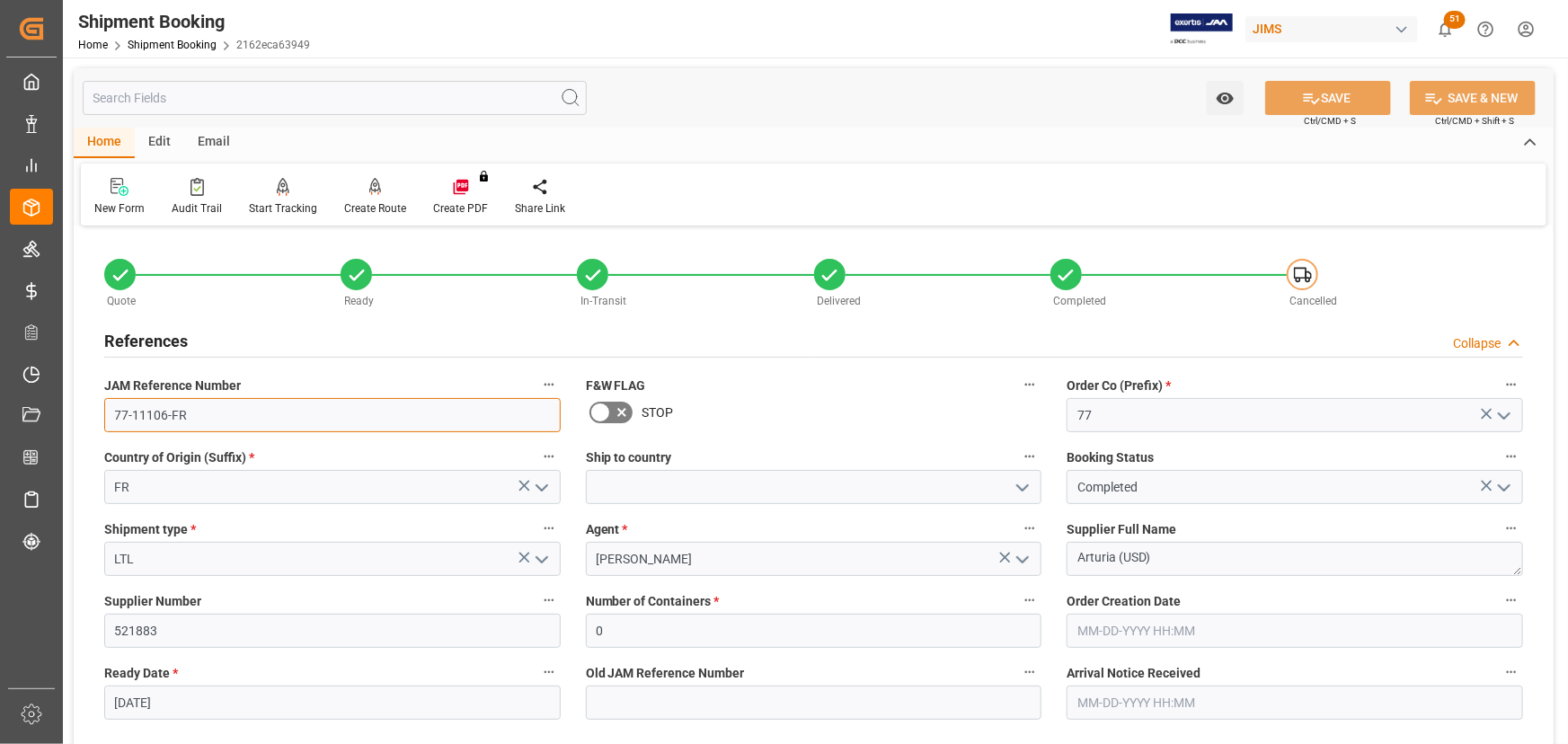
drag, startPoint x: 209, startPoint y: 410, endPoint x: 117, endPoint y: 411, distance: 92.0
click at [117, 411] on input "77-11106-FR" at bounding box center [333, 415] width 456 height 34
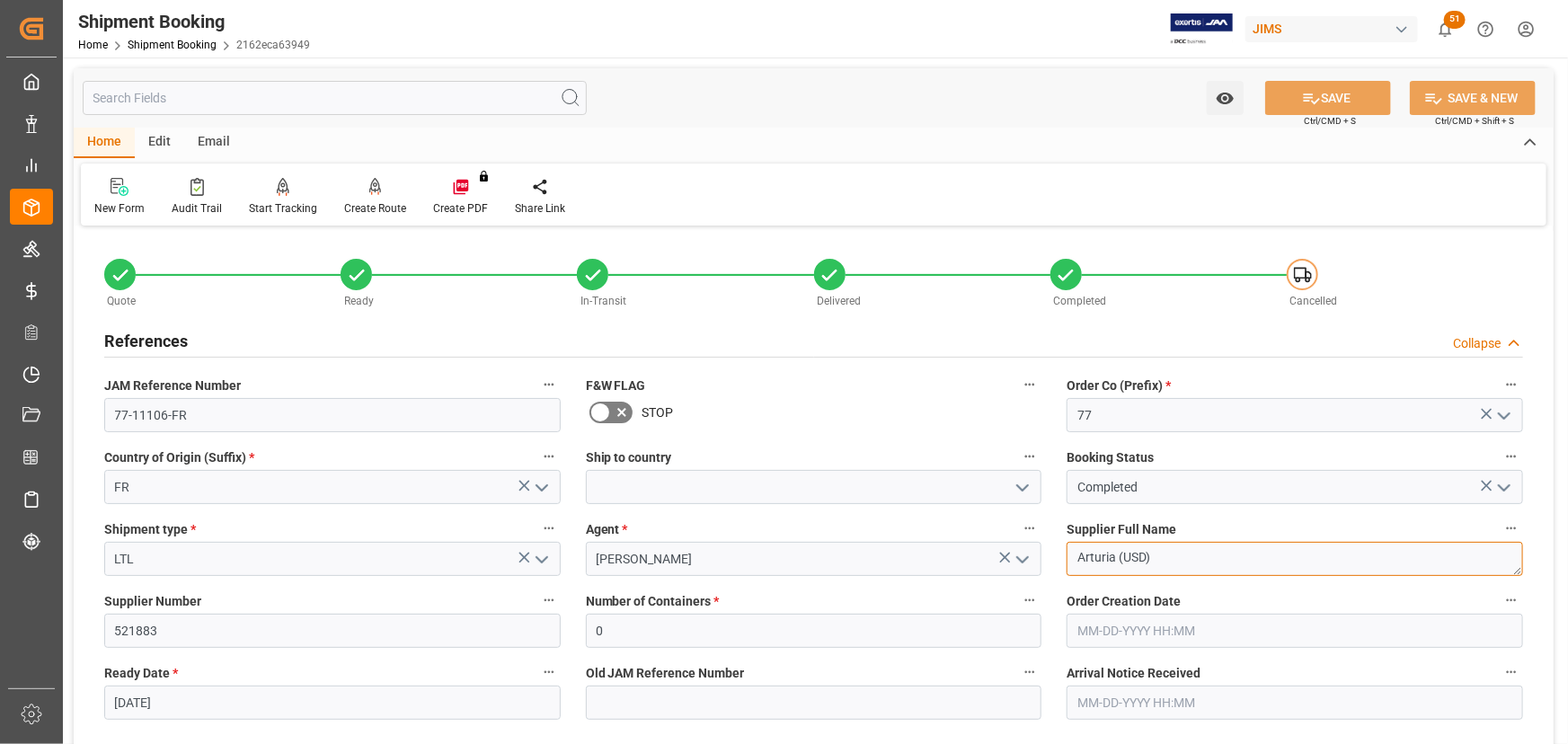
drag, startPoint x: 1162, startPoint y: 560, endPoint x: 1051, endPoint y: 572, distance: 111.6
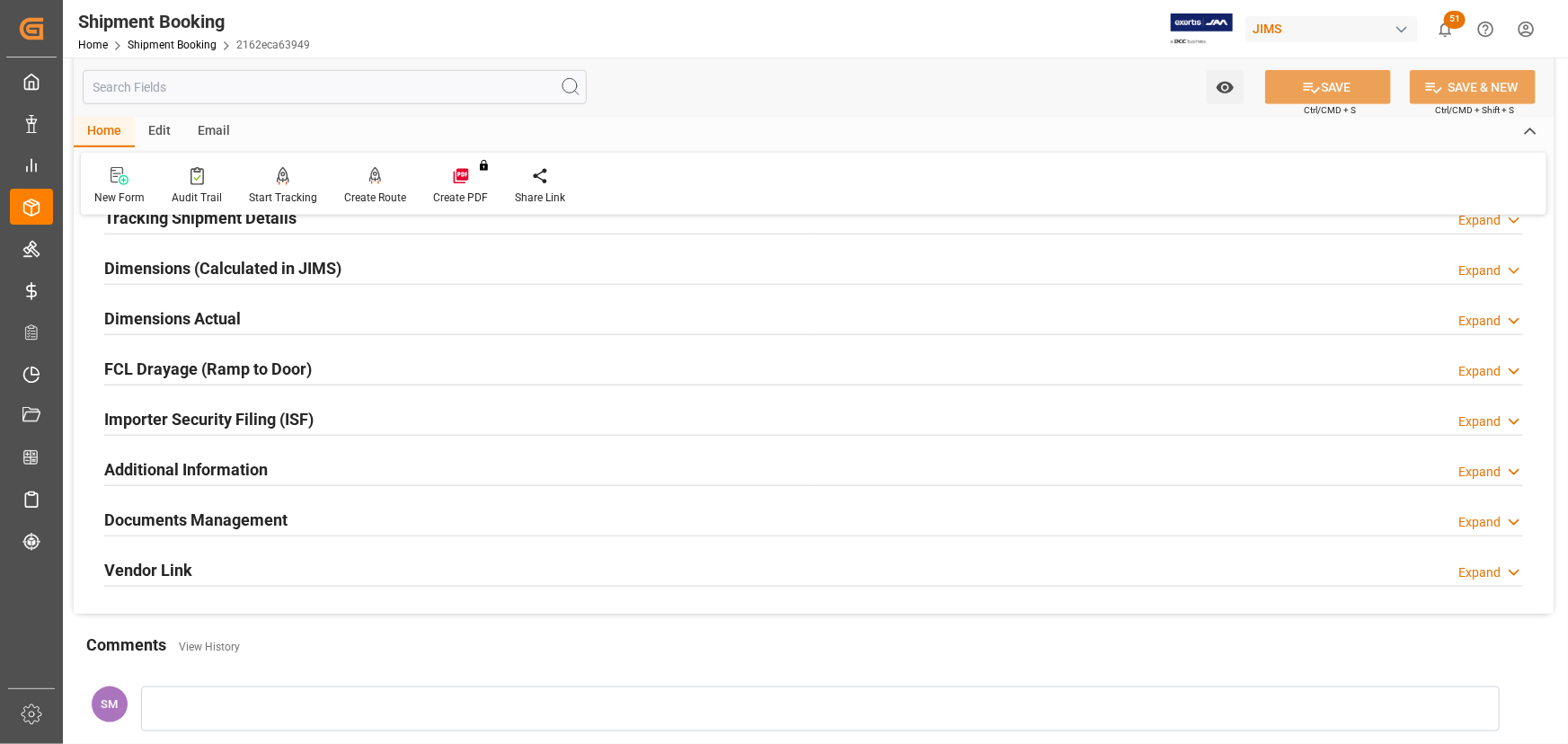
scroll to position [735, 0]
click at [242, 508] on h2 "Documents Management" at bounding box center [196, 519] width 183 height 25
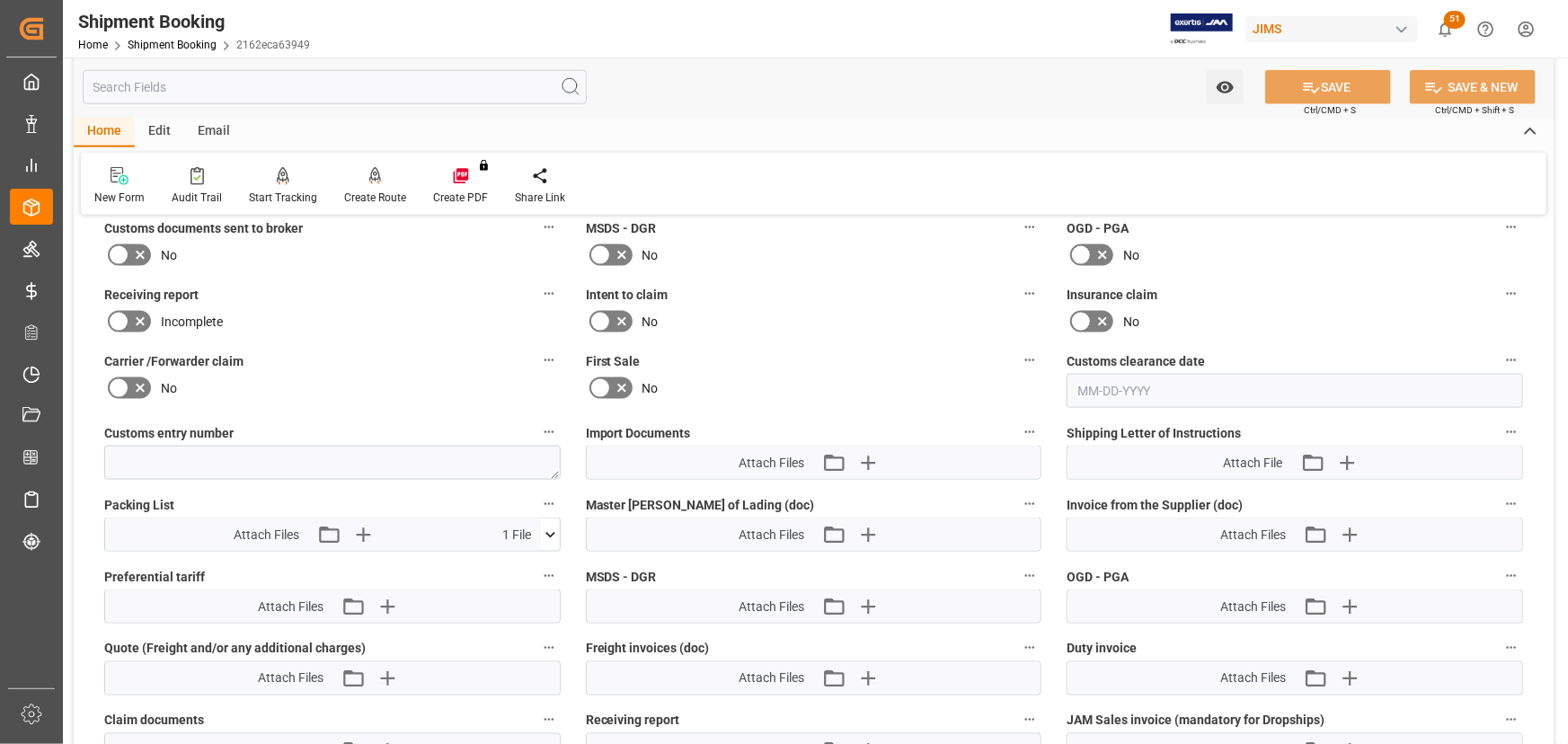
scroll to position [1225, 0]
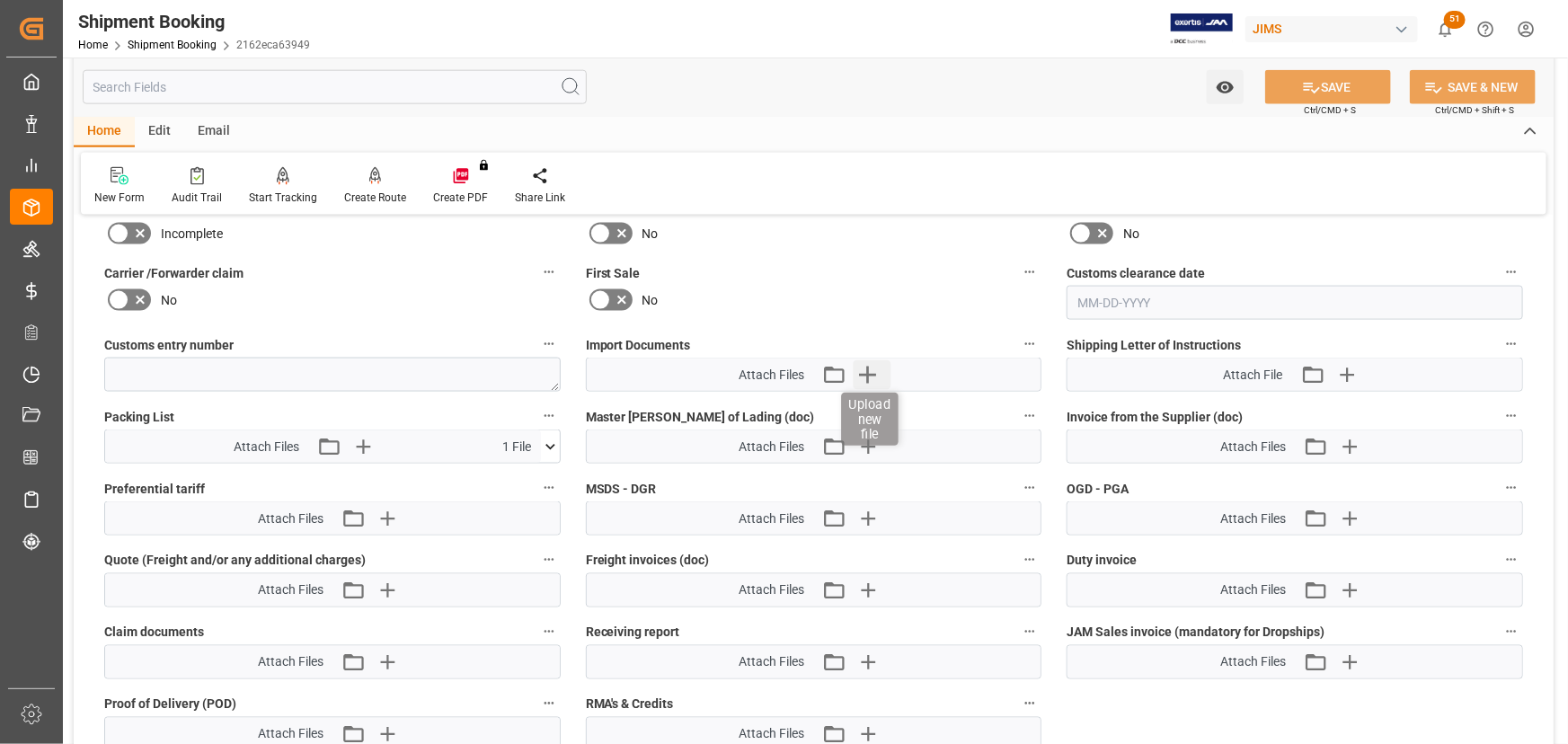
click at [869, 372] on icon "button" at bounding box center [869, 375] width 17 height 17
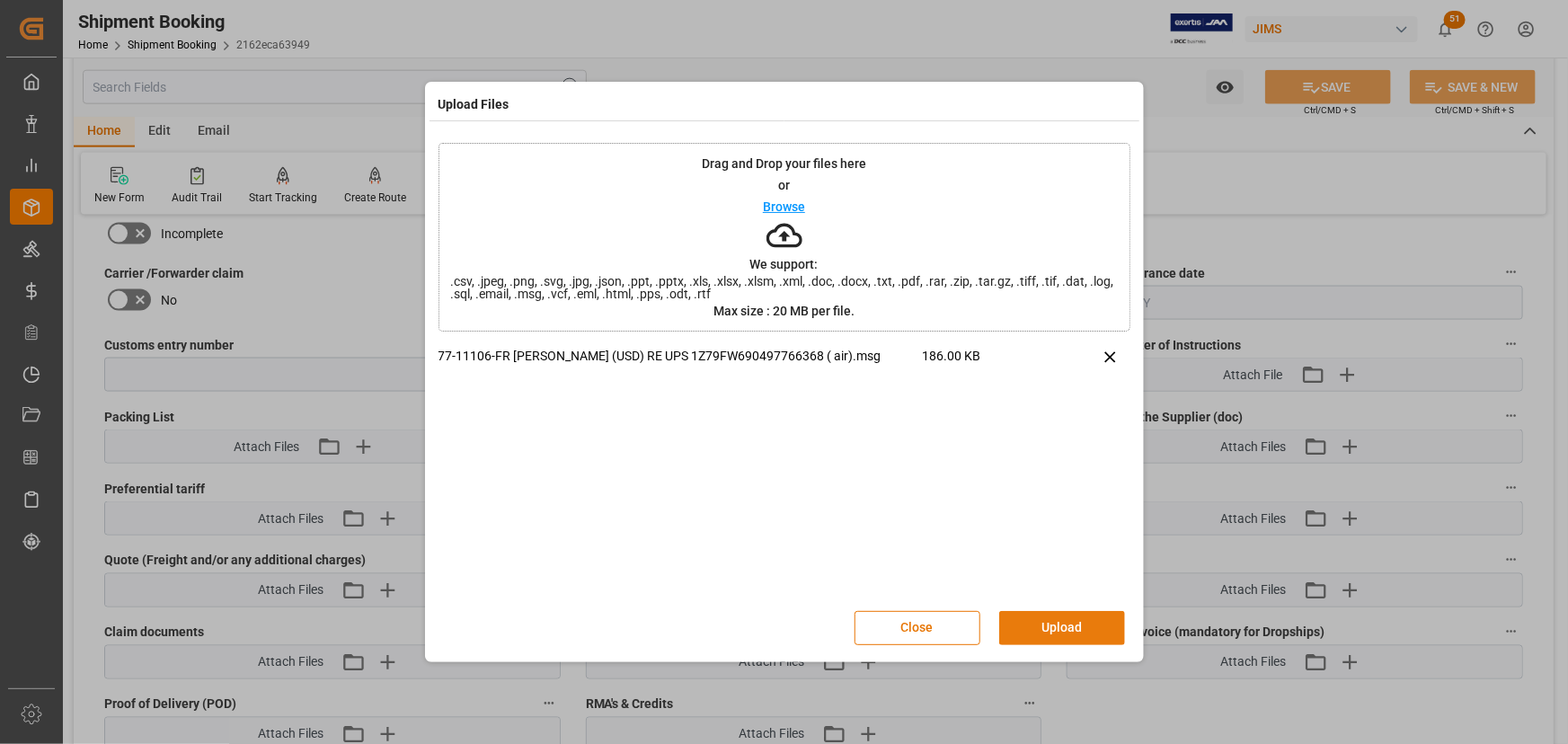
click at [1065, 629] on button "Upload" at bounding box center [1062, 628] width 125 height 34
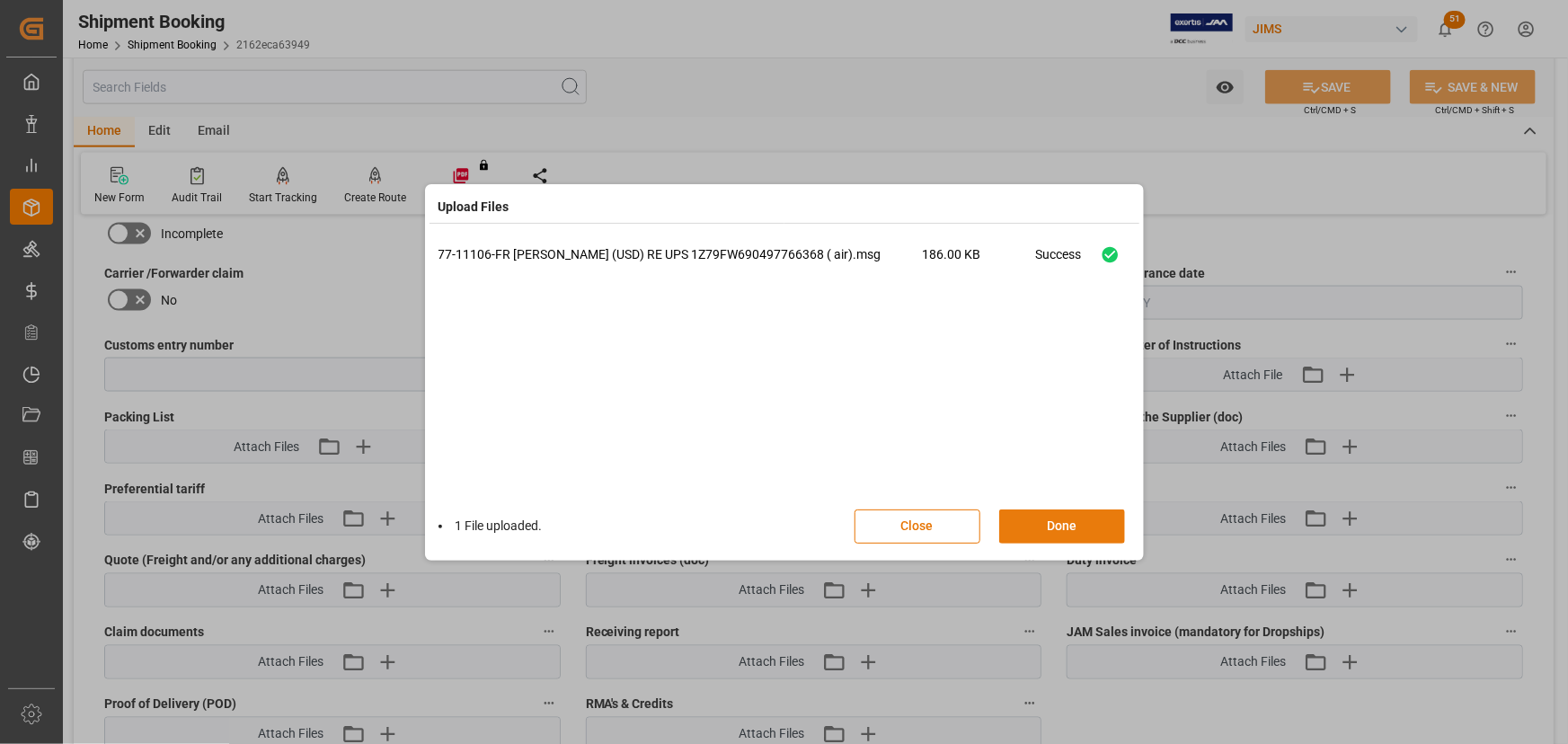
click at [1062, 536] on button "Done" at bounding box center [1062, 526] width 125 height 34
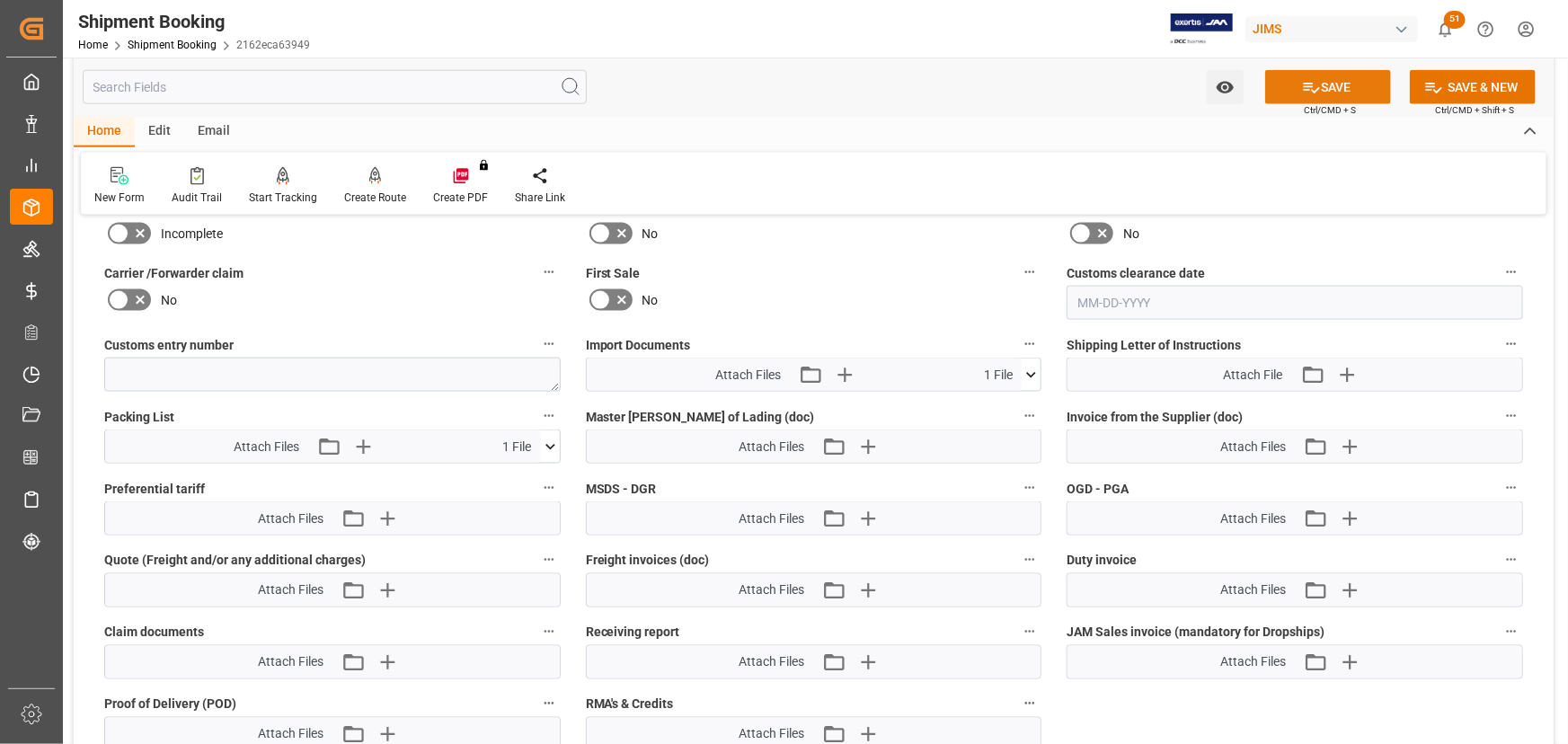
click at [1340, 75] on button "SAVE" at bounding box center [1329, 87] width 125 height 34
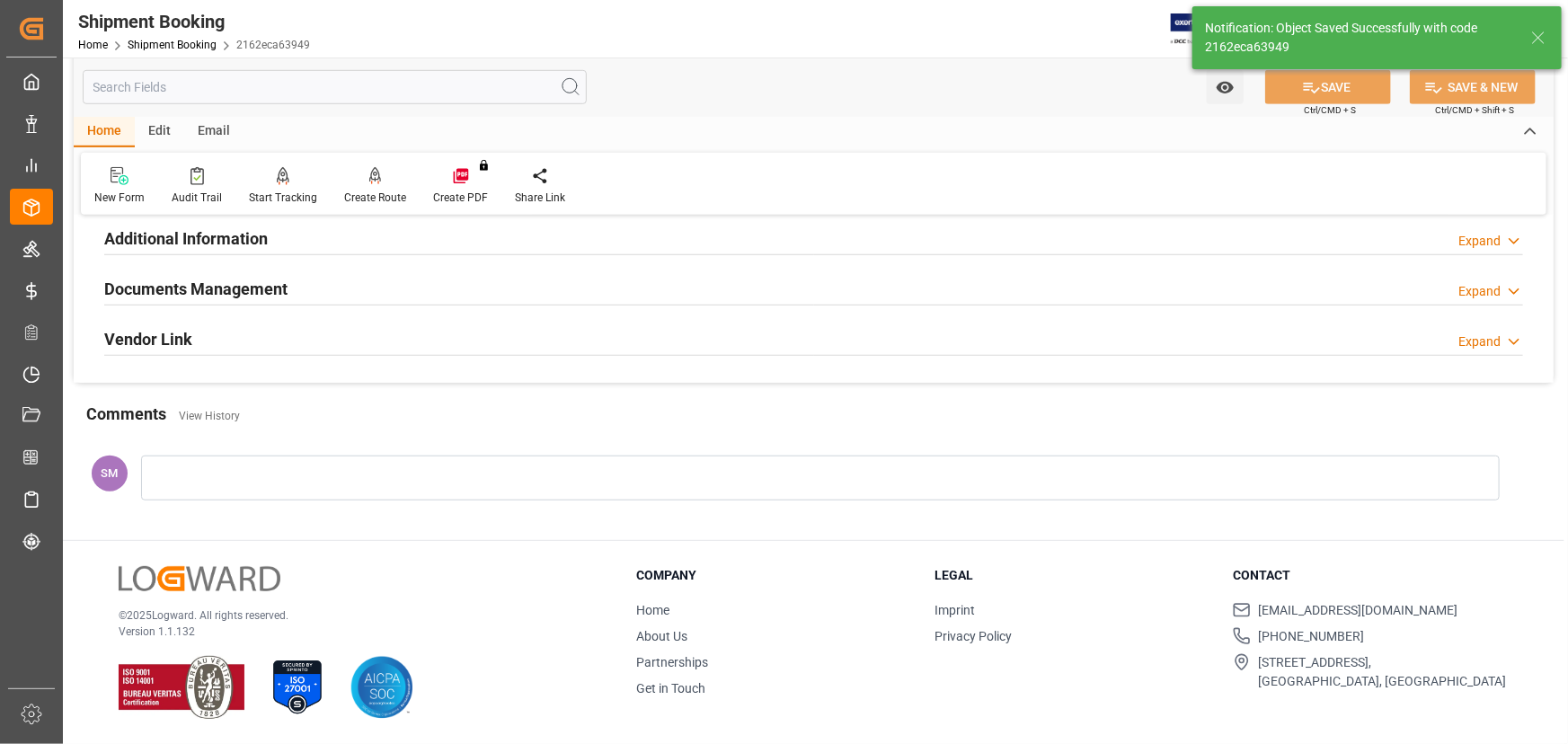
scroll to position [603, 0]
